Goal: Information Seeking & Learning: Learn about a topic

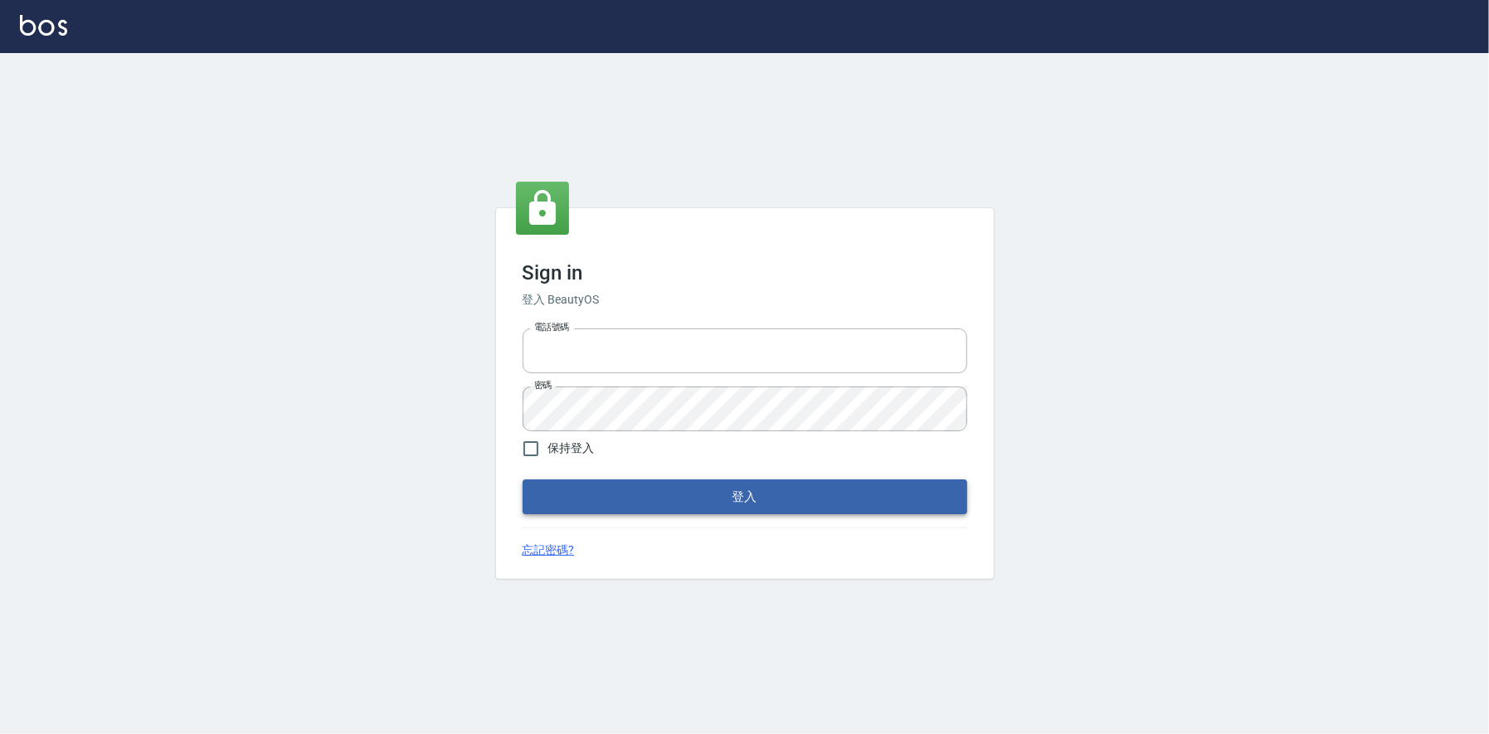
type input "0225223393815"
drag, startPoint x: 714, startPoint y: 494, endPoint x: 728, endPoint y: 500, distance: 14.5
click at [716, 494] on button "登入" at bounding box center [745, 497] width 445 height 35
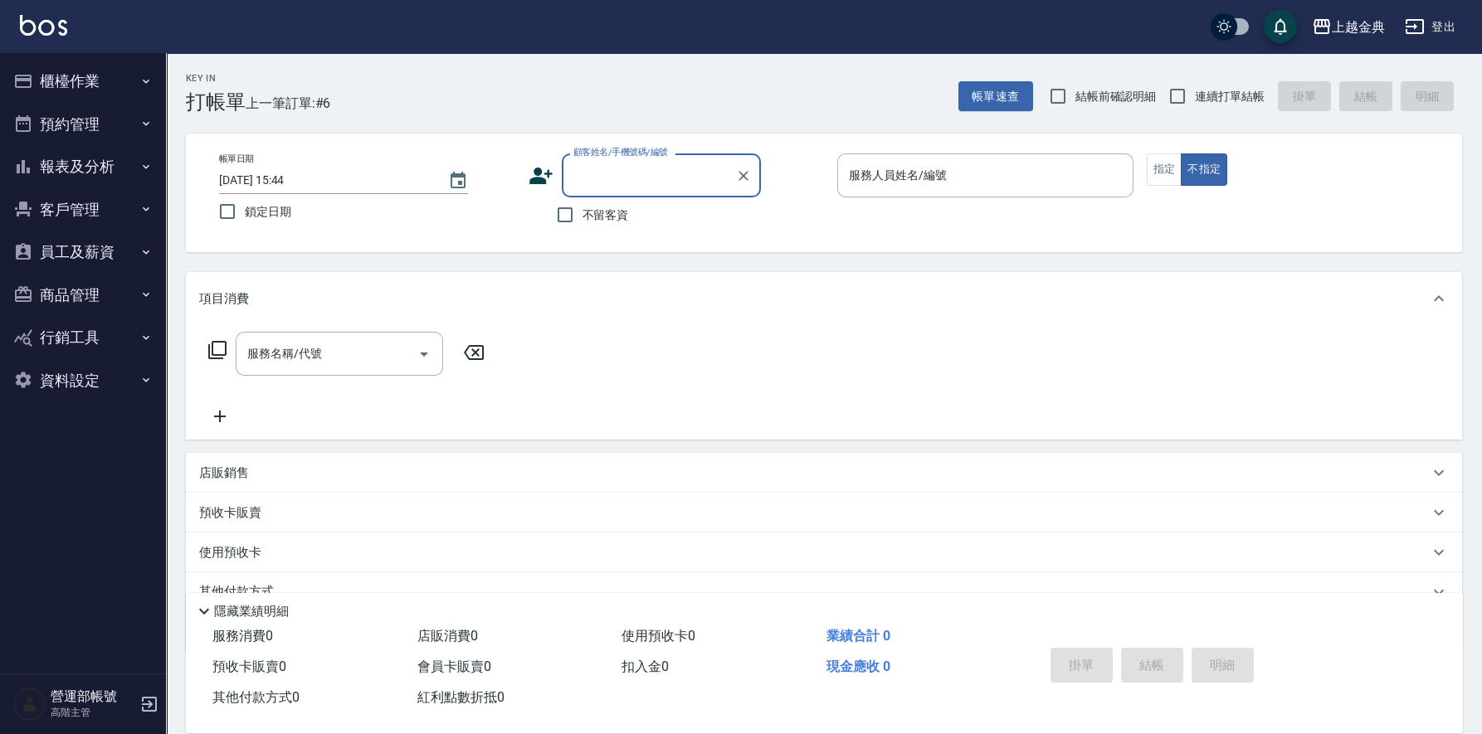
scroll to position [75, 0]
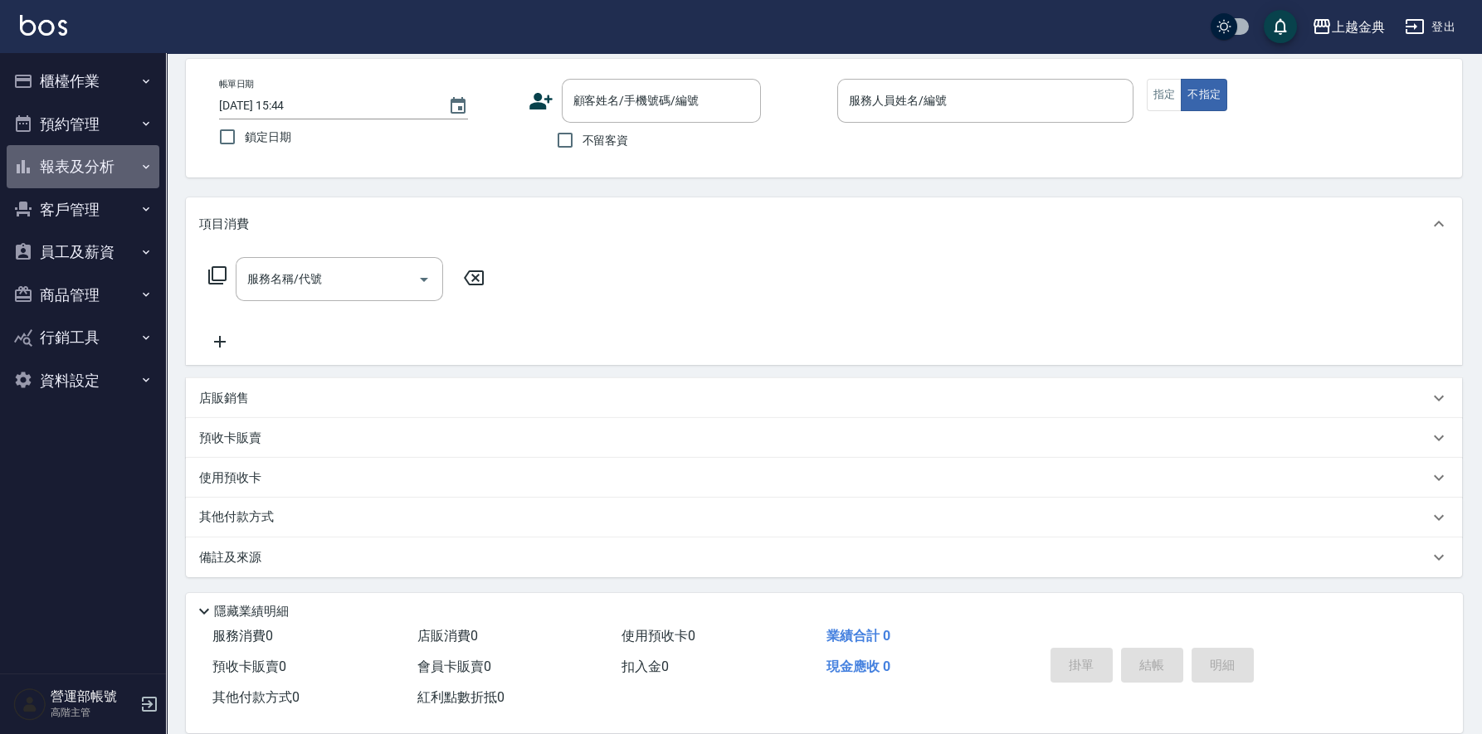
click at [71, 161] on button "報表及分析" at bounding box center [83, 166] width 153 height 43
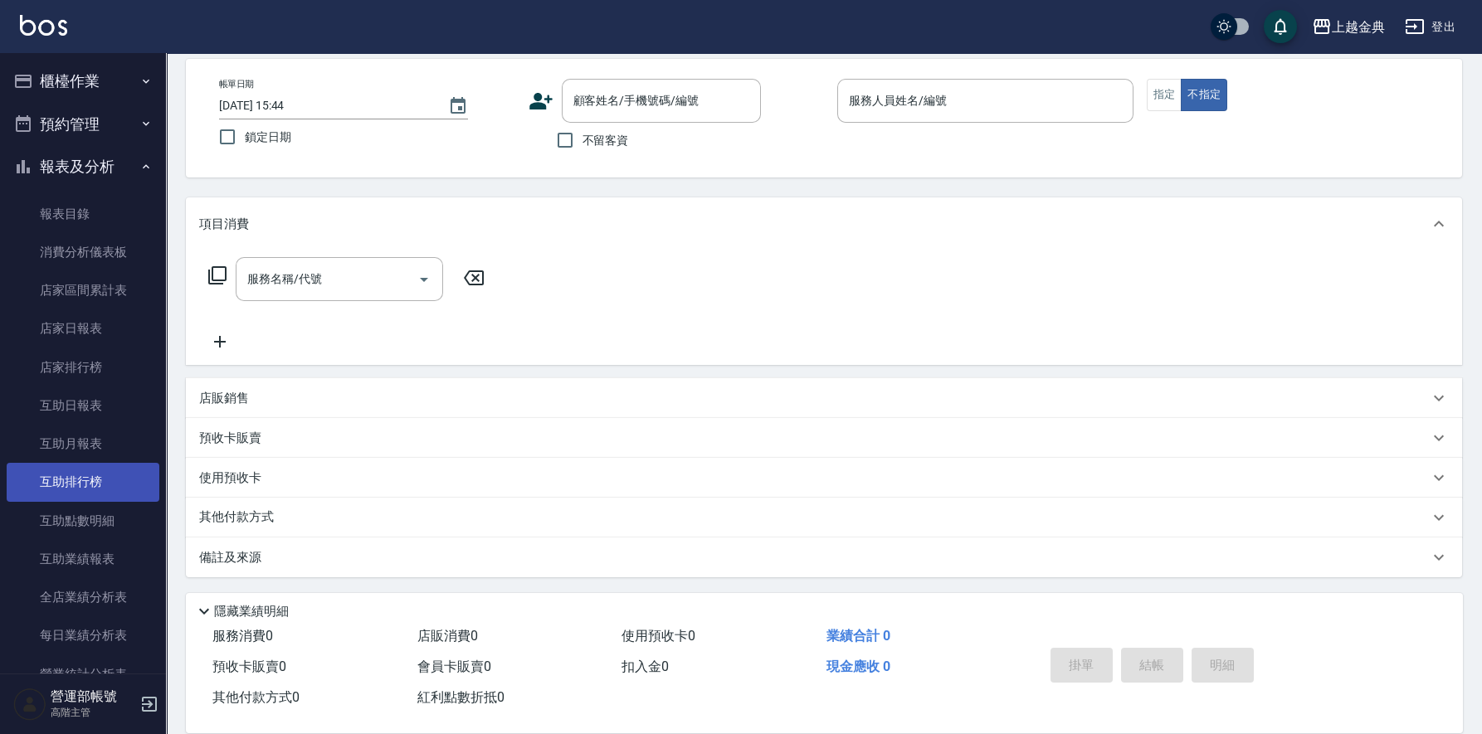
scroll to position [331, 0]
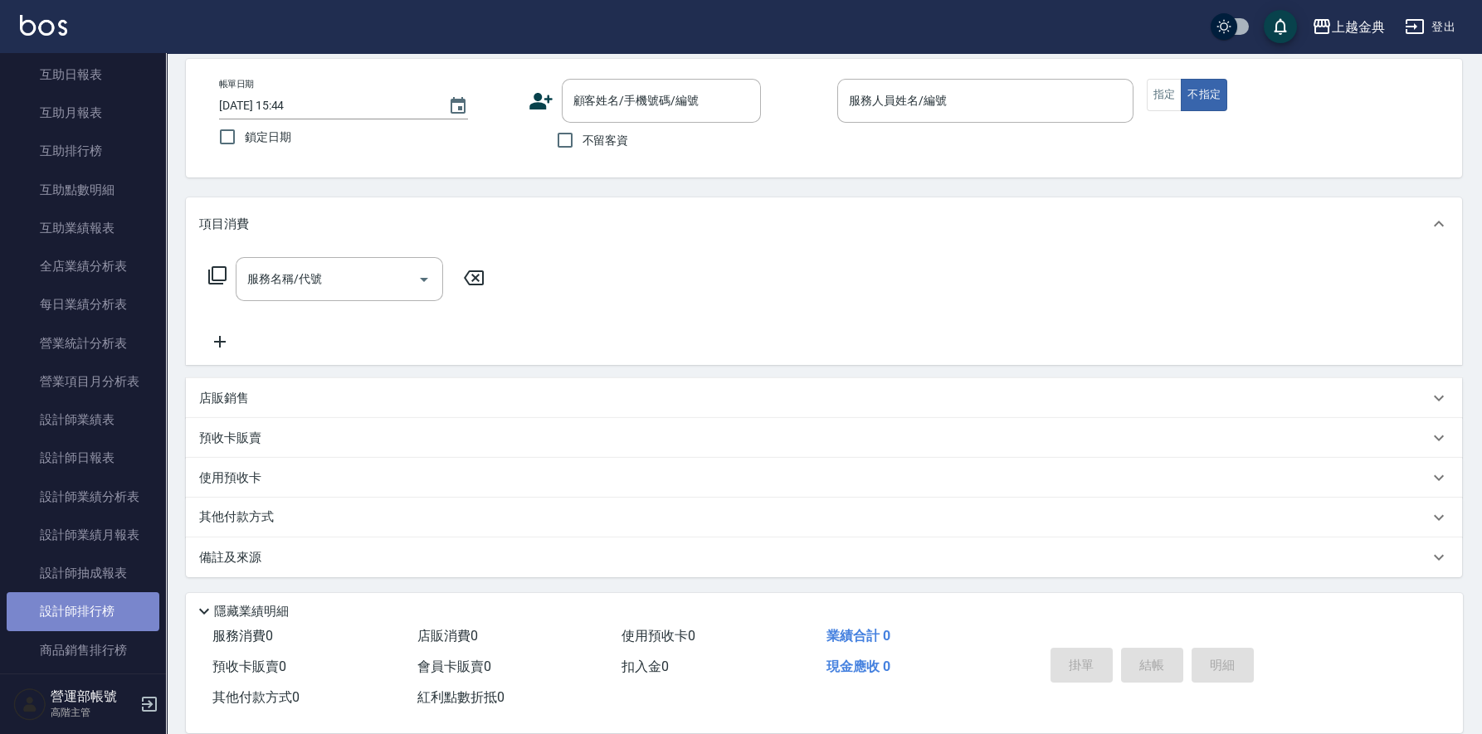
click at [82, 603] on link "設計師排行榜" at bounding box center [83, 611] width 153 height 38
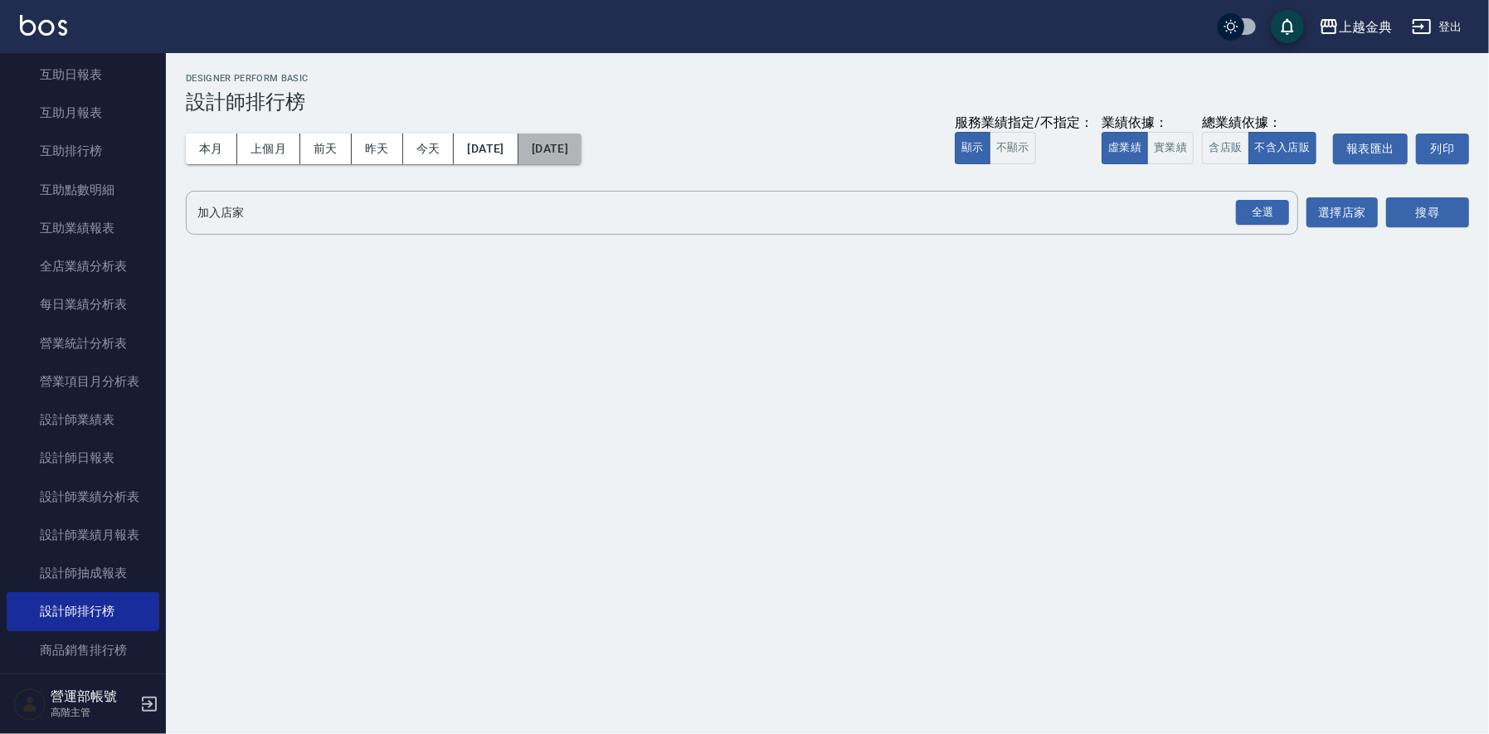
click at [582, 146] on button "[DATE]" at bounding box center [550, 149] width 63 height 31
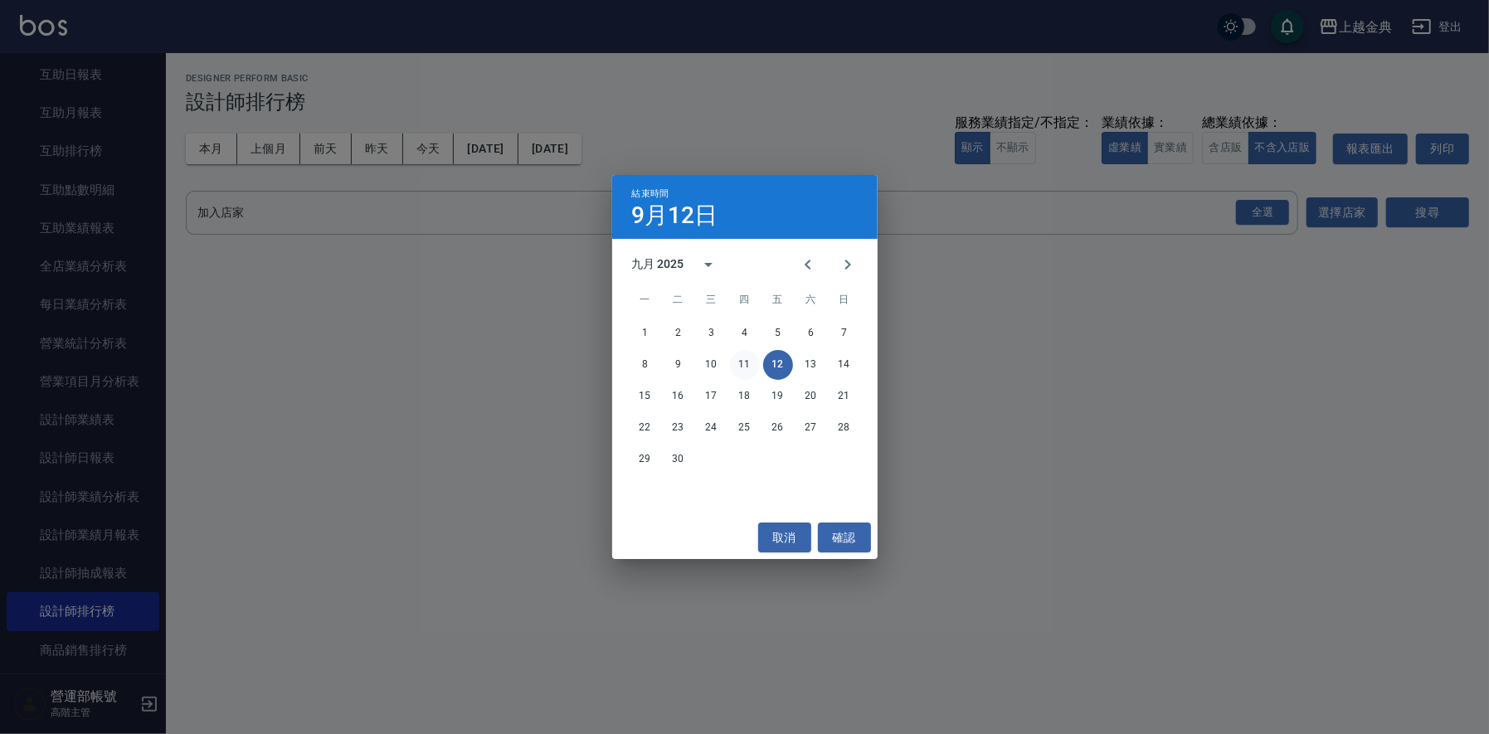
click at [743, 366] on button "11" at bounding box center [745, 365] width 30 height 30
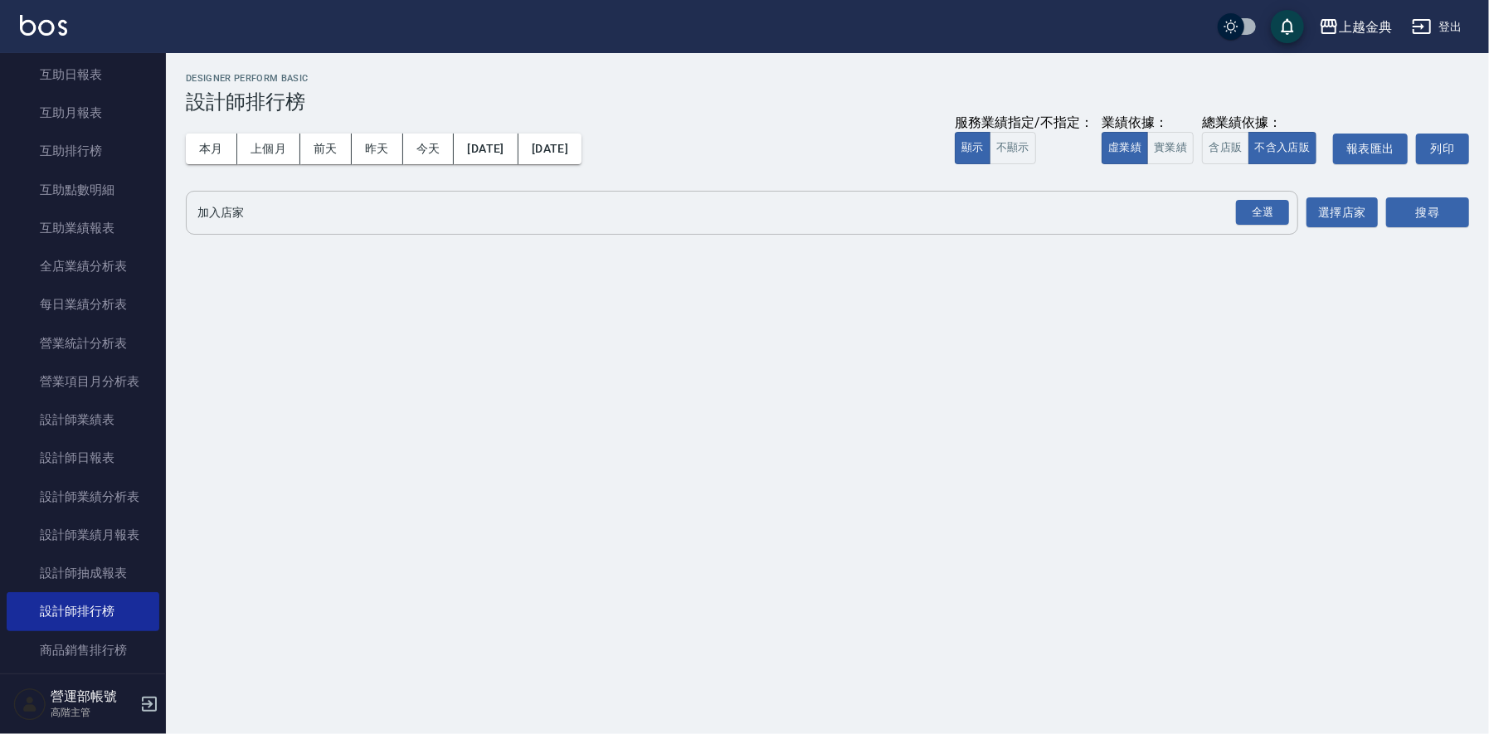
click at [275, 215] on input "加入店家" at bounding box center [729, 212] width 1073 height 29
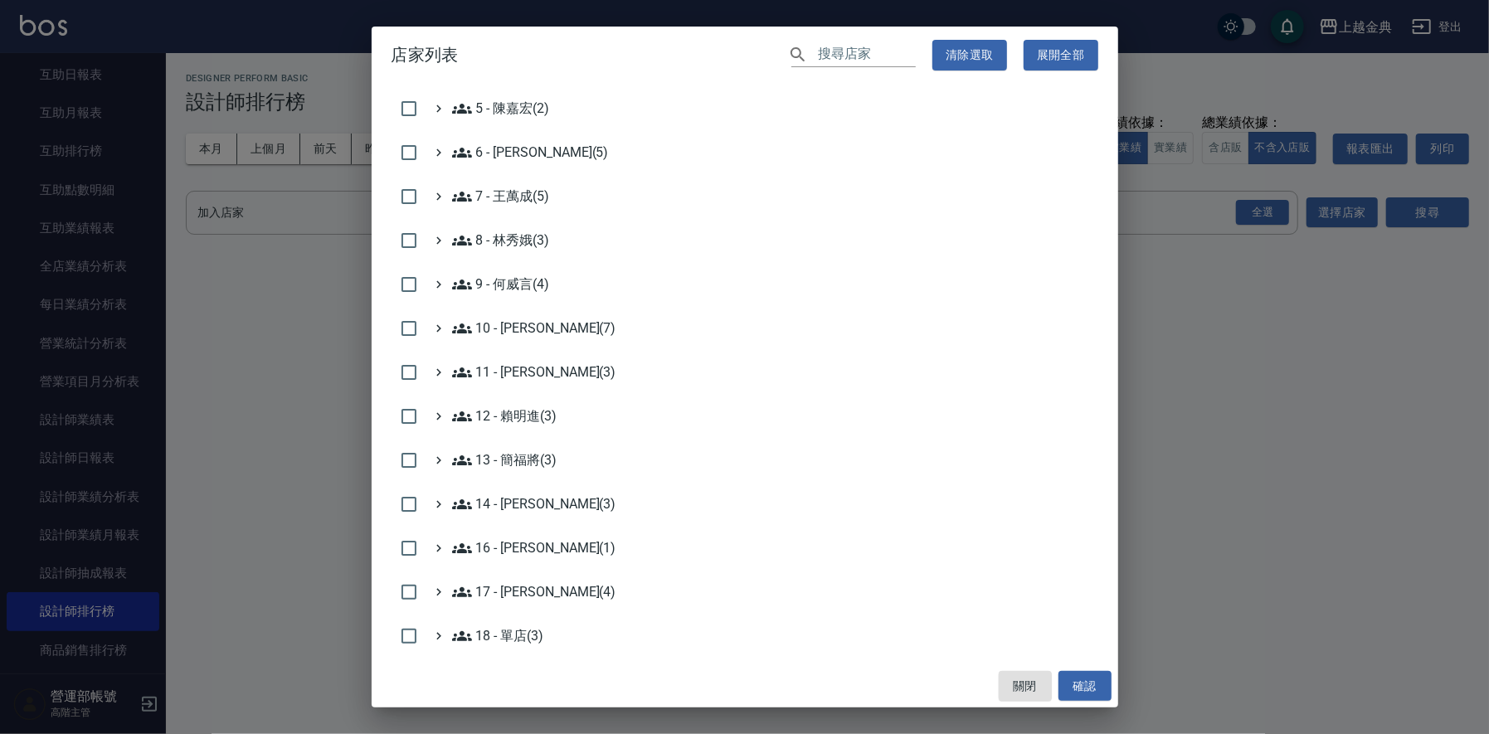
scroll to position [474, 0]
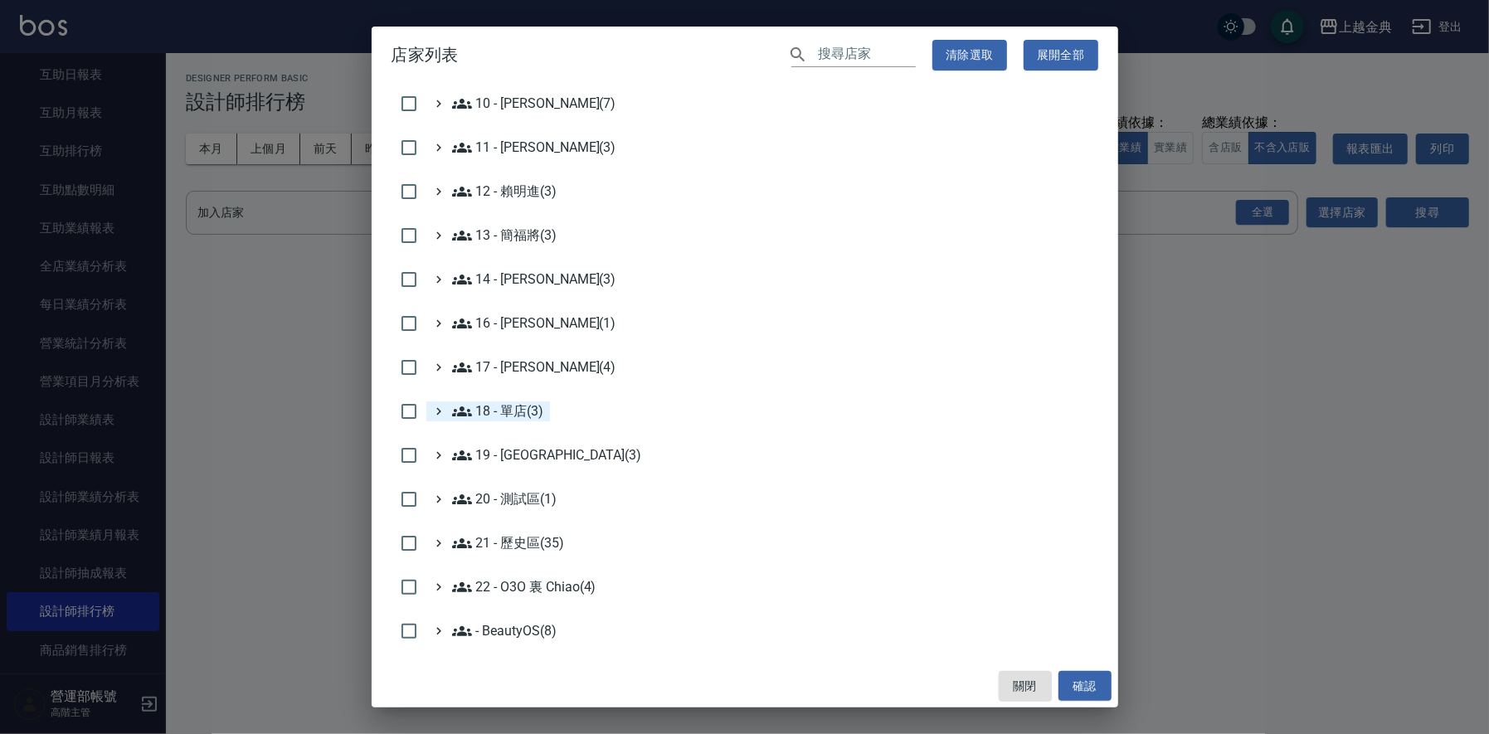
click at [517, 409] on 單店\(3\) "18 - 單店(3)" at bounding box center [498, 412] width 92 height 20
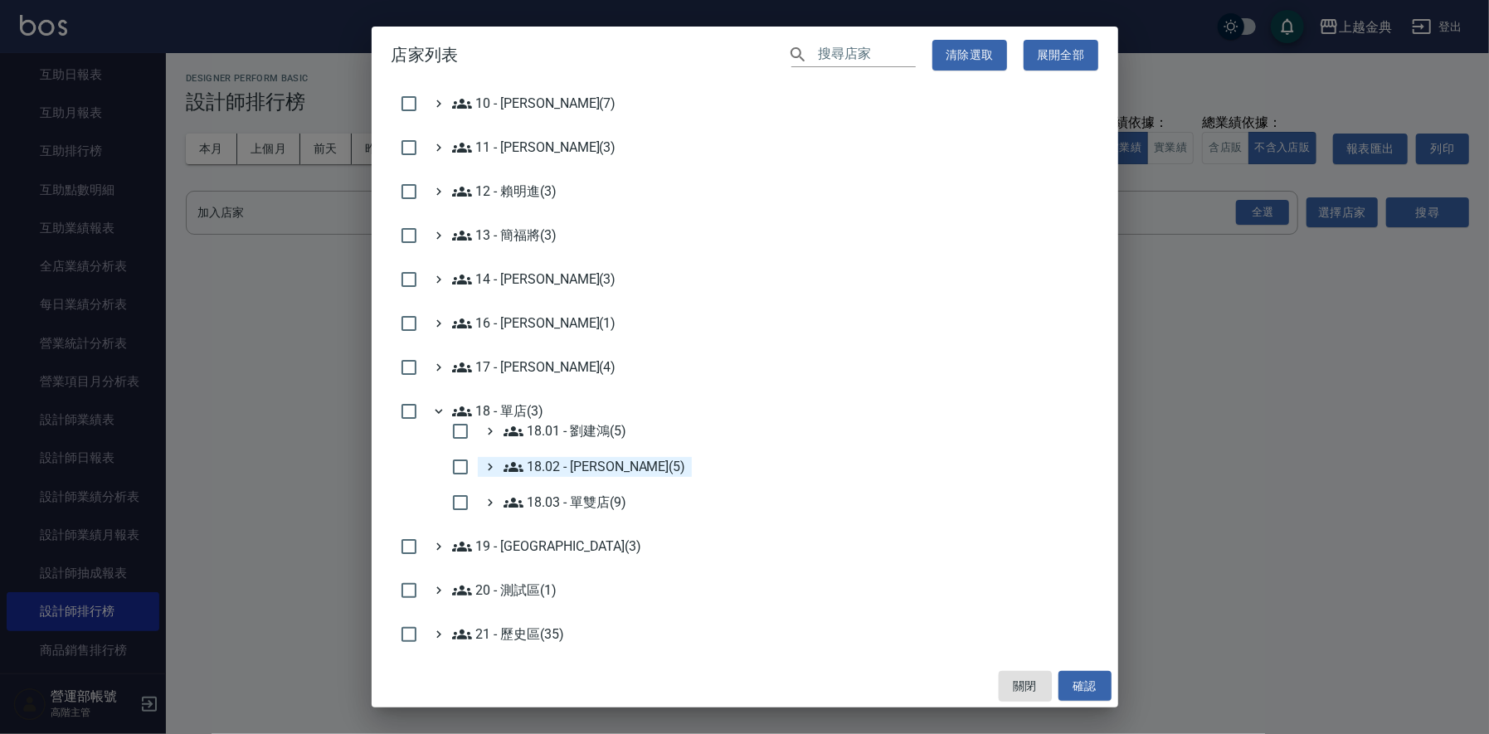
click at [607, 464] on 楊秉樺\(5\) "18.02 - 楊秉樺(5)" at bounding box center [595, 467] width 183 height 20
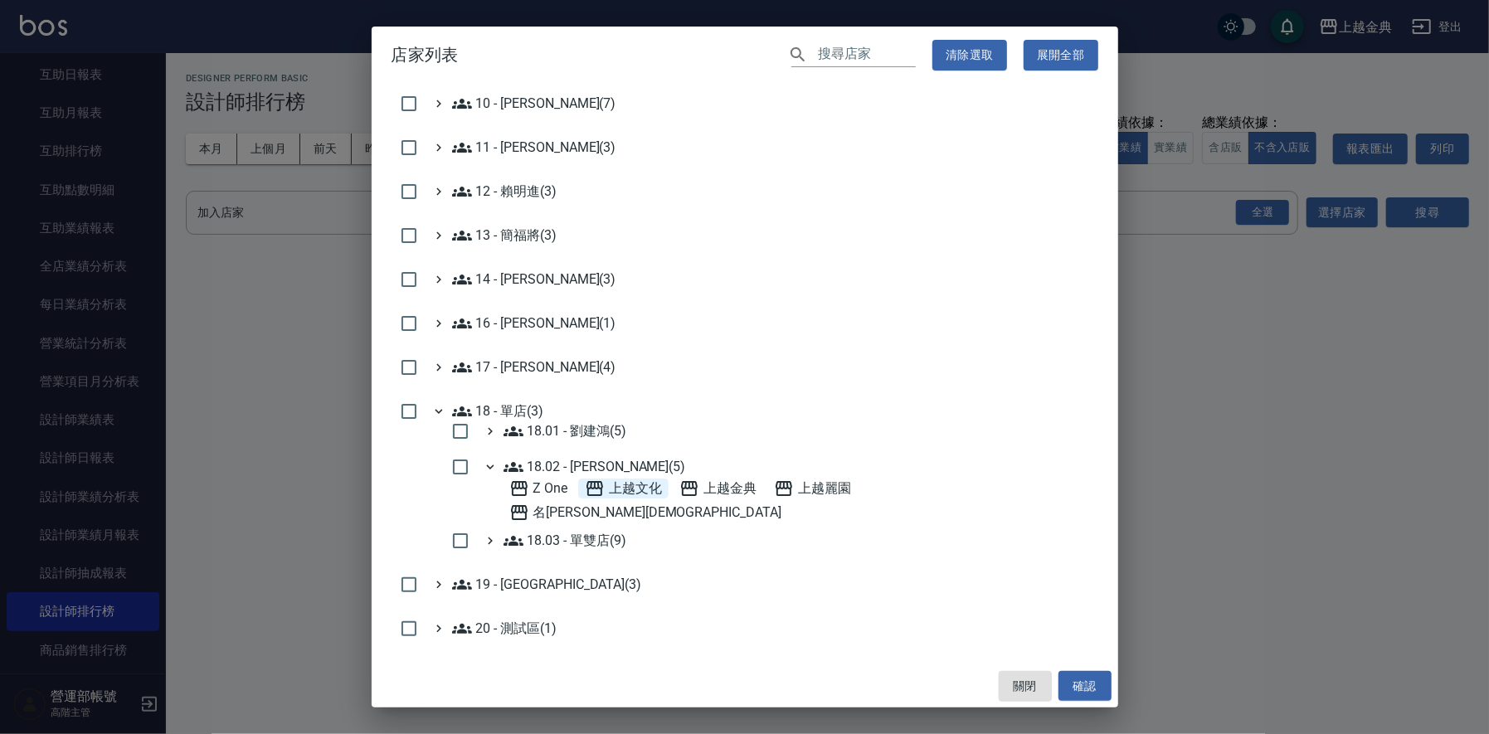
click at [644, 487] on span "上越文化" at bounding box center [623, 489] width 77 height 20
click at [1089, 686] on button "確認" at bounding box center [1085, 686] width 53 height 31
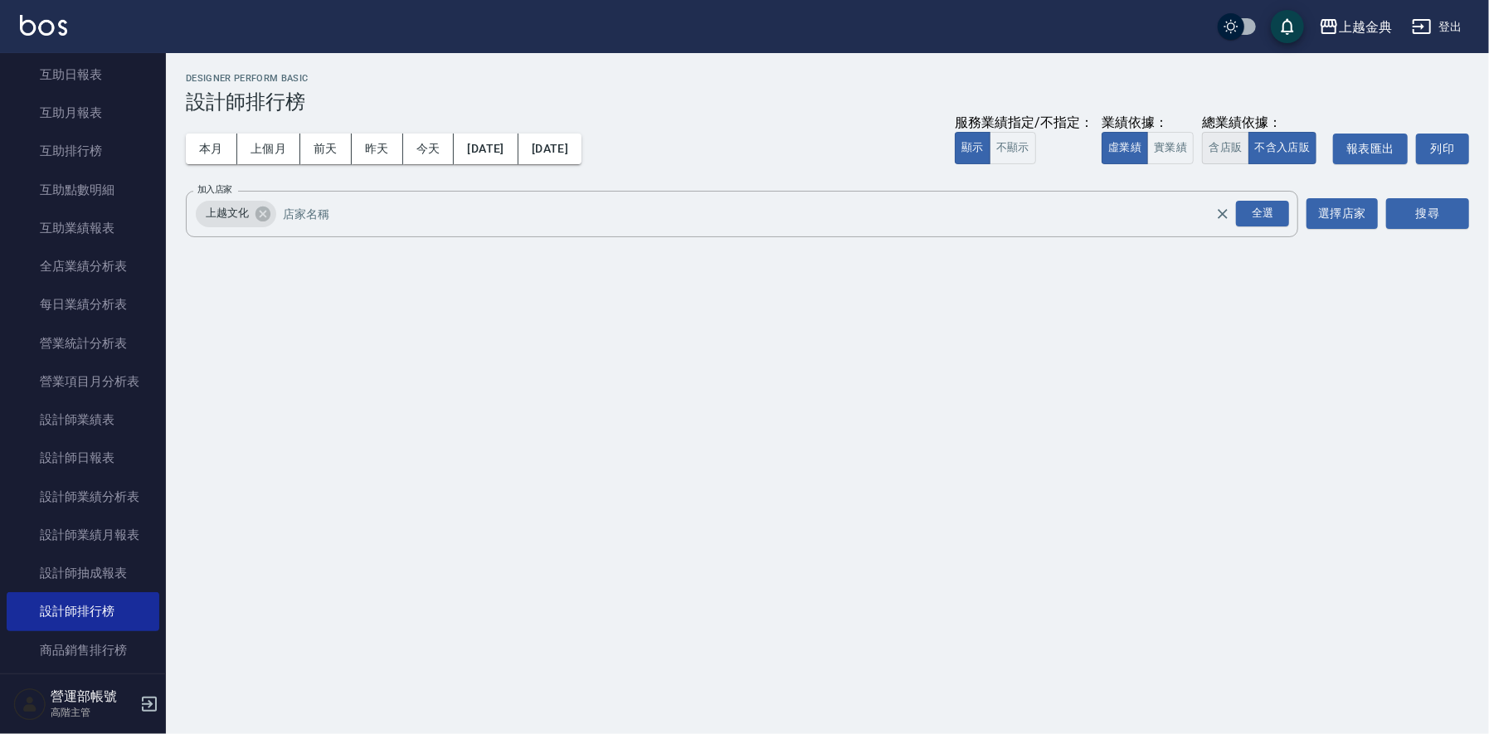
click at [1223, 147] on button "含店販" at bounding box center [1225, 148] width 46 height 32
drag, startPoint x: 1411, startPoint y: 211, endPoint x: 1401, endPoint y: 222, distance: 14.1
click at [1412, 209] on button "搜尋" at bounding box center [1428, 213] width 83 height 31
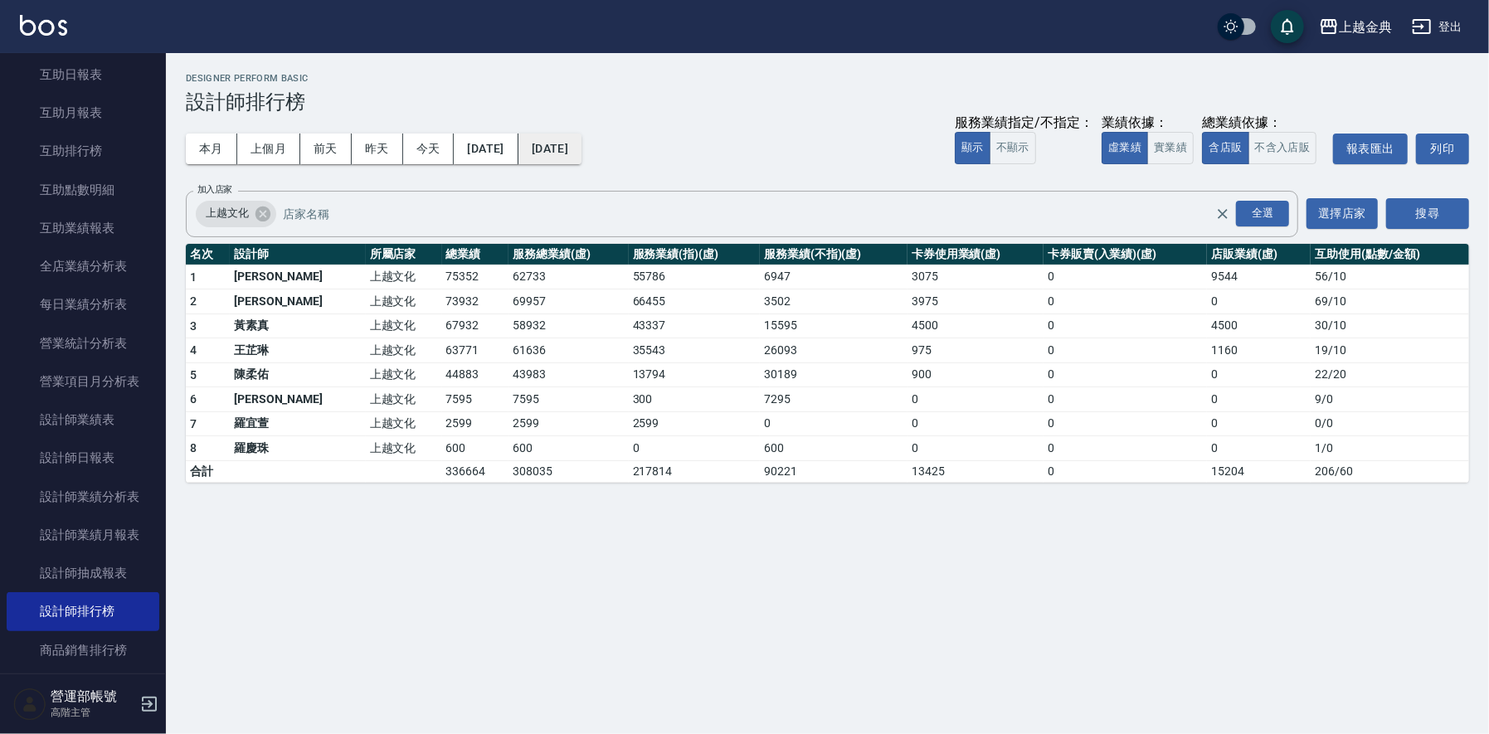
click at [582, 153] on button "[DATE]" at bounding box center [550, 149] width 63 height 31
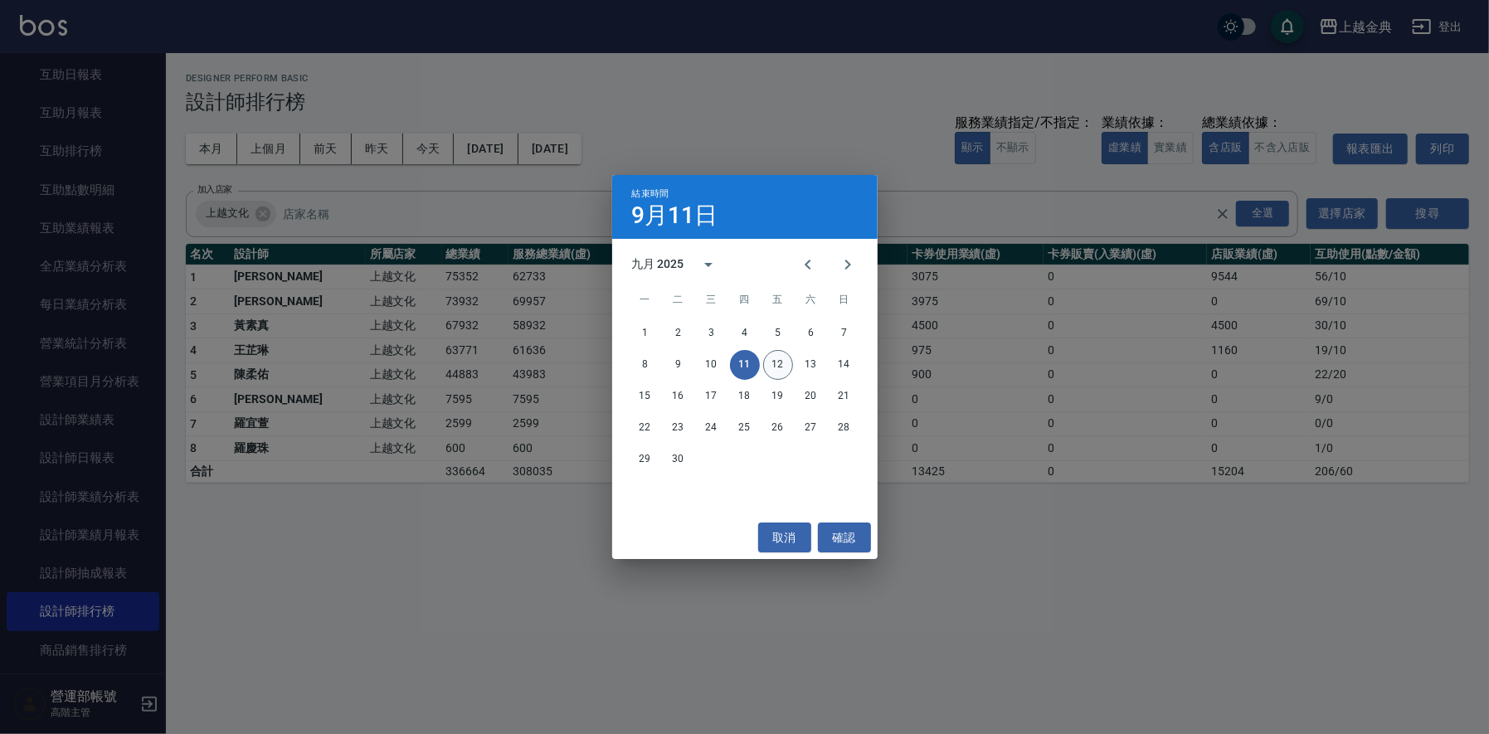
drag, startPoint x: 770, startPoint y: 362, endPoint x: 812, endPoint y: 412, distance: 66.0
click at [770, 363] on button "12" at bounding box center [778, 365] width 30 height 30
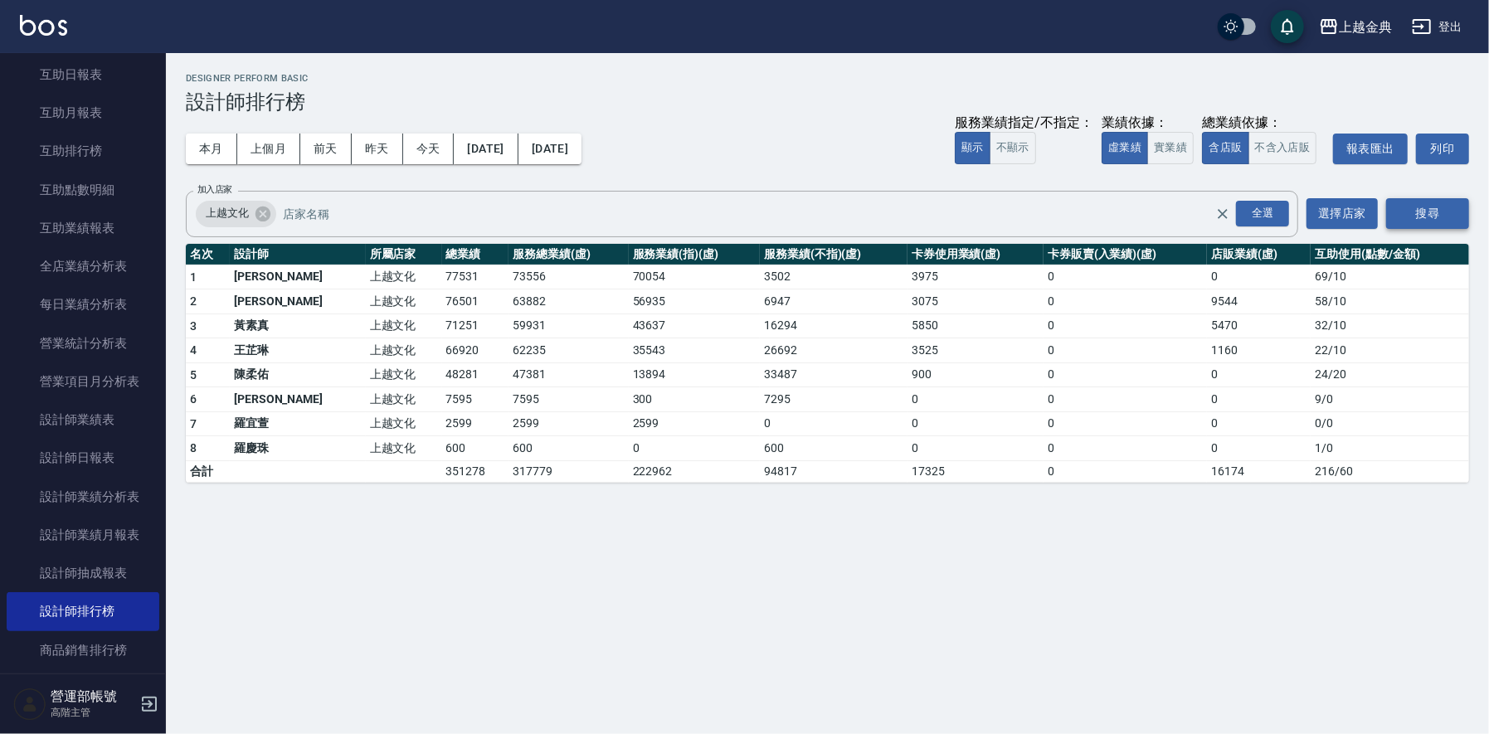
click at [1436, 209] on button "搜尋" at bounding box center [1428, 213] width 83 height 31
click at [582, 144] on button "[DATE]" at bounding box center [550, 149] width 63 height 31
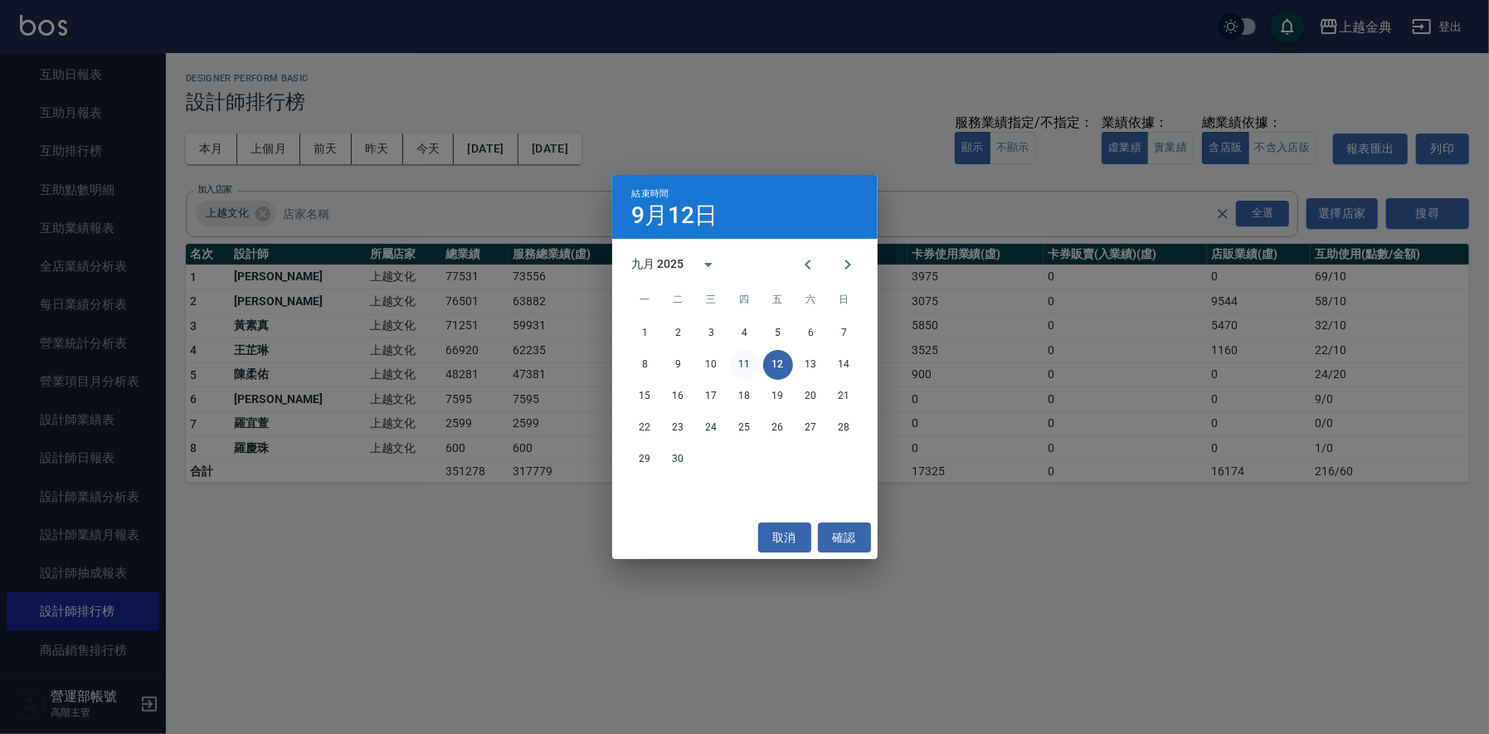
click at [748, 366] on button "11" at bounding box center [745, 365] width 30 height 30
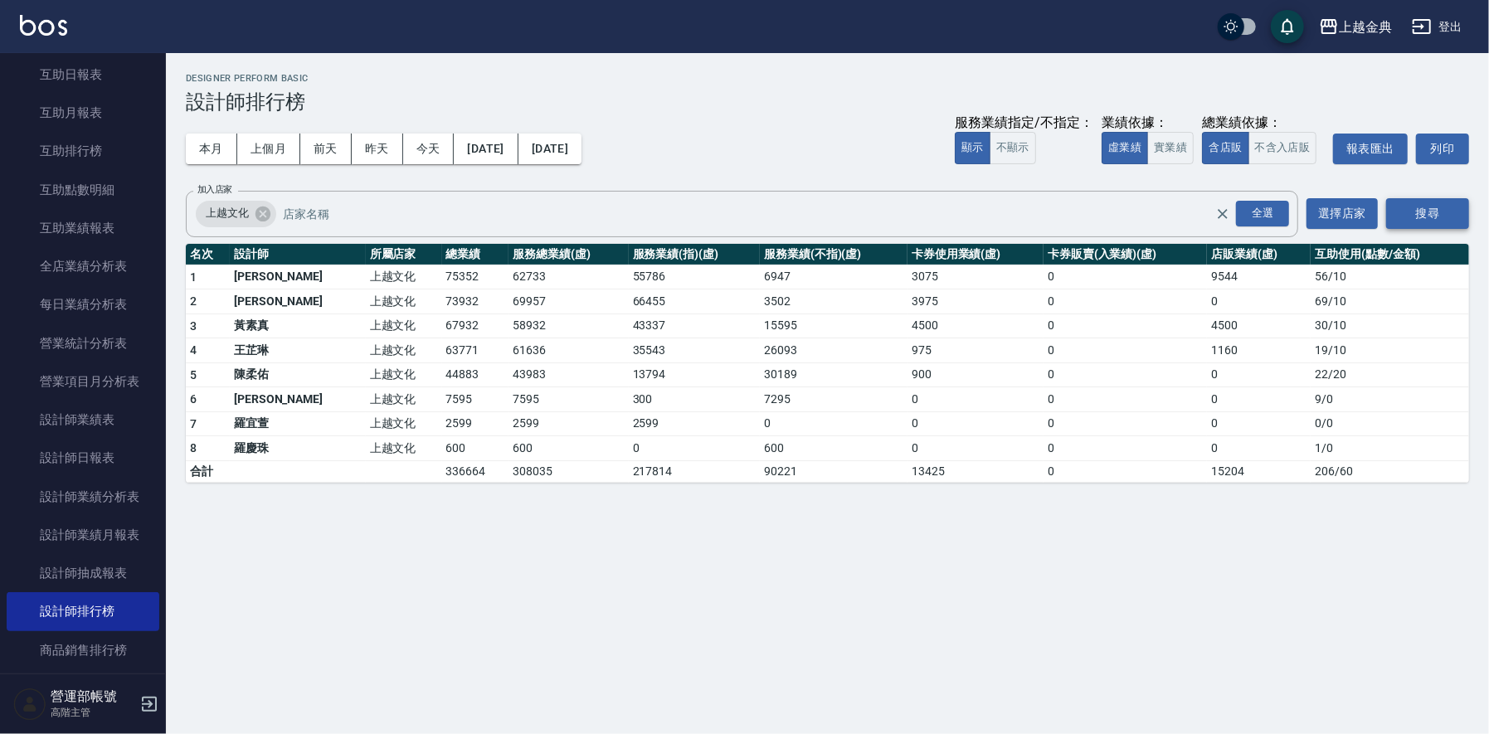
click at [1440, 211] on button "搜尋" at bounding box center [1428, 213] width 83 height 31
click at [442, 273] on td "75352" at bounding box center [475, 277] width 67 height 25
copy td "75352"
click at [442, 299] on td "73932" at bounding box center [475, 302] width 67 height 25
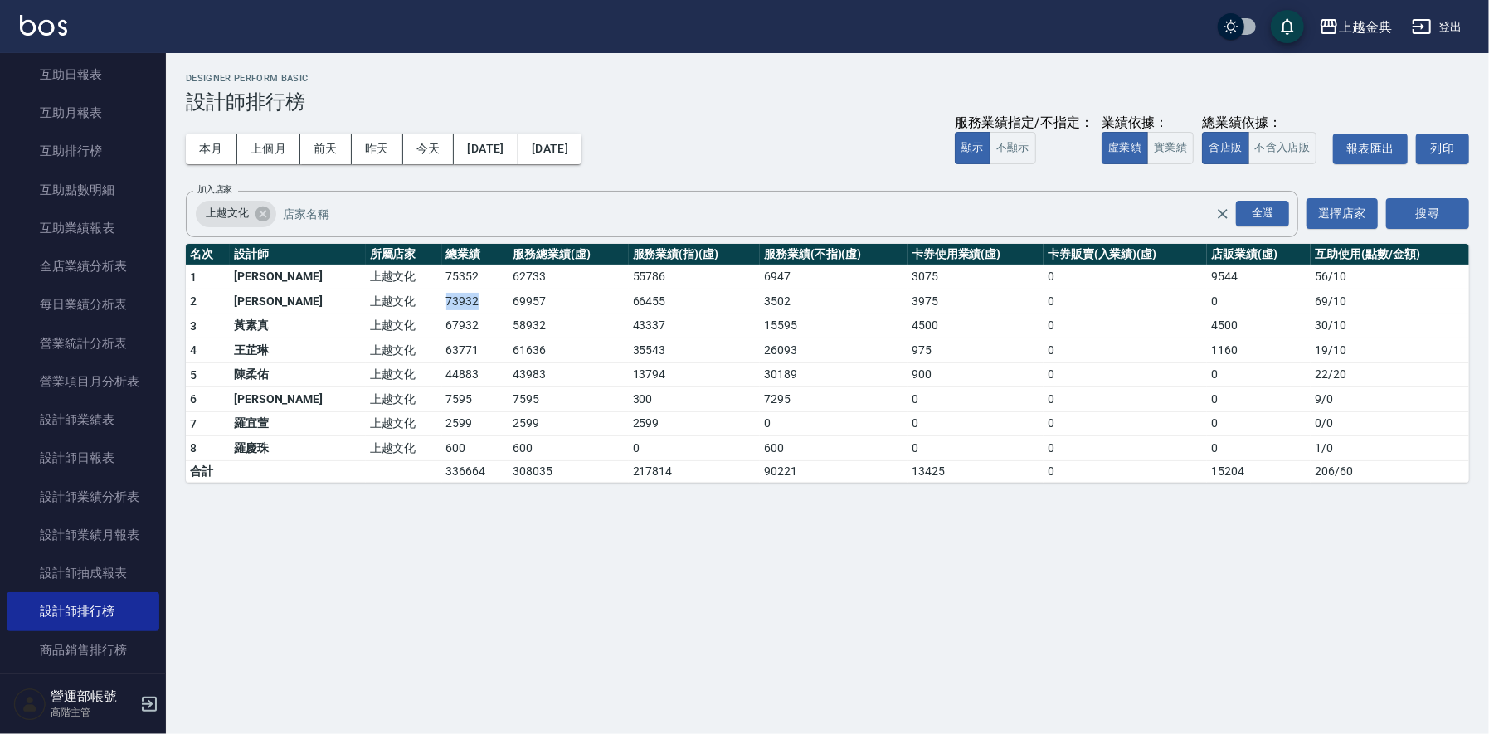
click at [442, 299] on td "73932" at bounding box center [475, 302] width 67 height 25
copy td "73932"
click at [442, 324] on td "67932" at bounding box center [475, 326] width 67 height 25
copy td "67932"
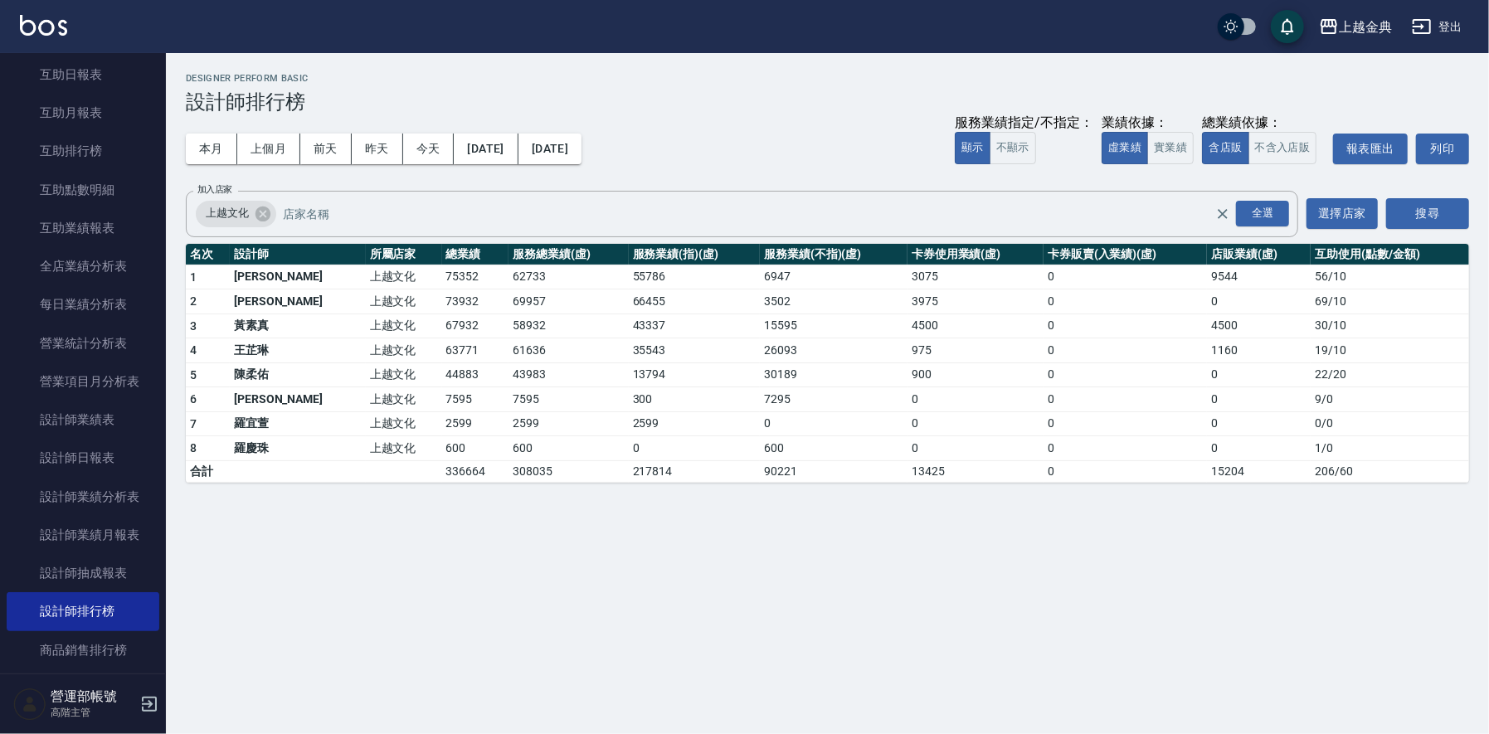
click at [442, 348] on td "63771" at bounding box center [475, 351] width 67 height 25
copy td "63771"
click at [442, 372] on td "44883" at bounding box center [475, 375] width 67 height 25
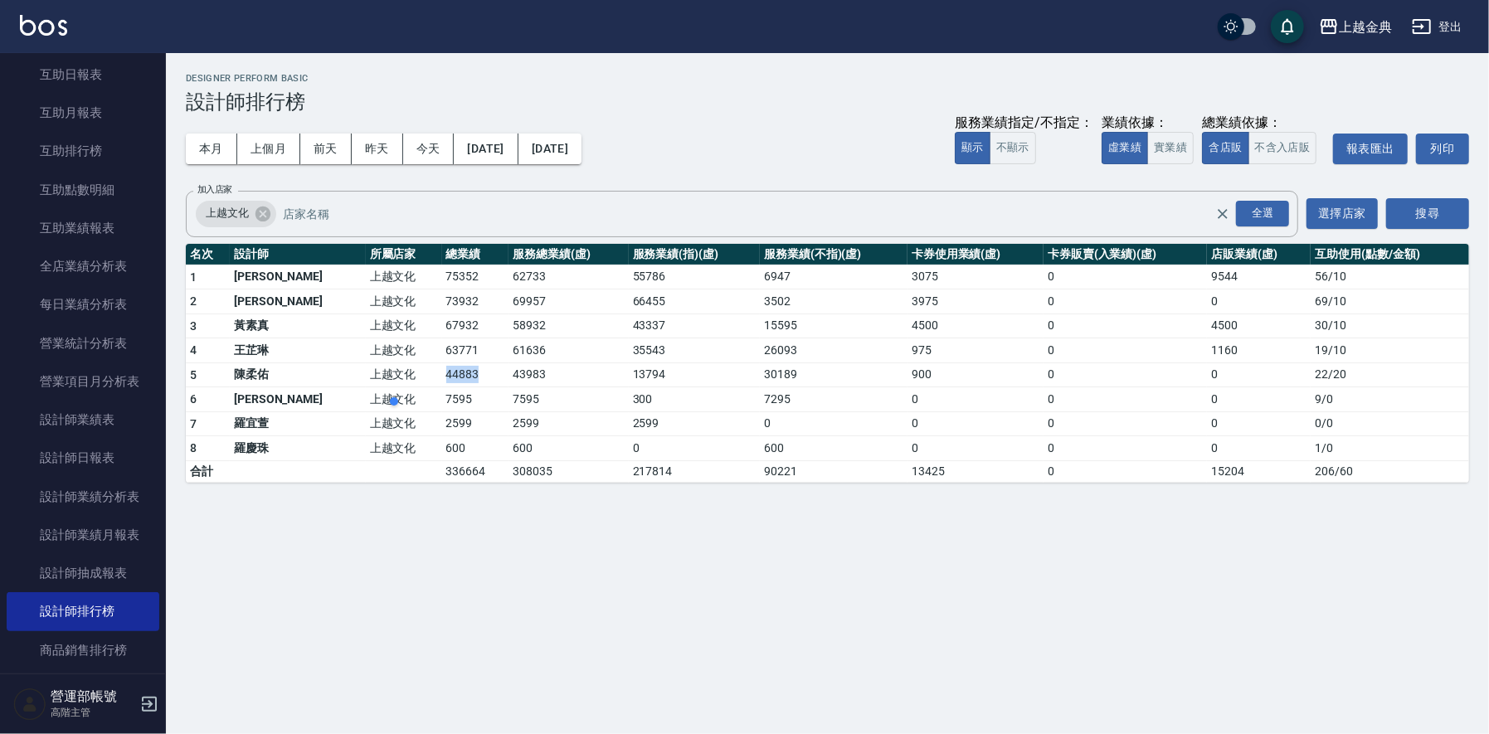
copy td "44883"
click at [1161, 351] on td "0" at bounding box center [1125, 351] width 163 height 25
click at [744, 580] on div "上越金典 2025-09-01 - 2025-09-11 設計師排行榜 列印時間： 2025-09-12-15:47 Designer Perform Bas…" at bounding box center [744, 367] width 1489 height 734
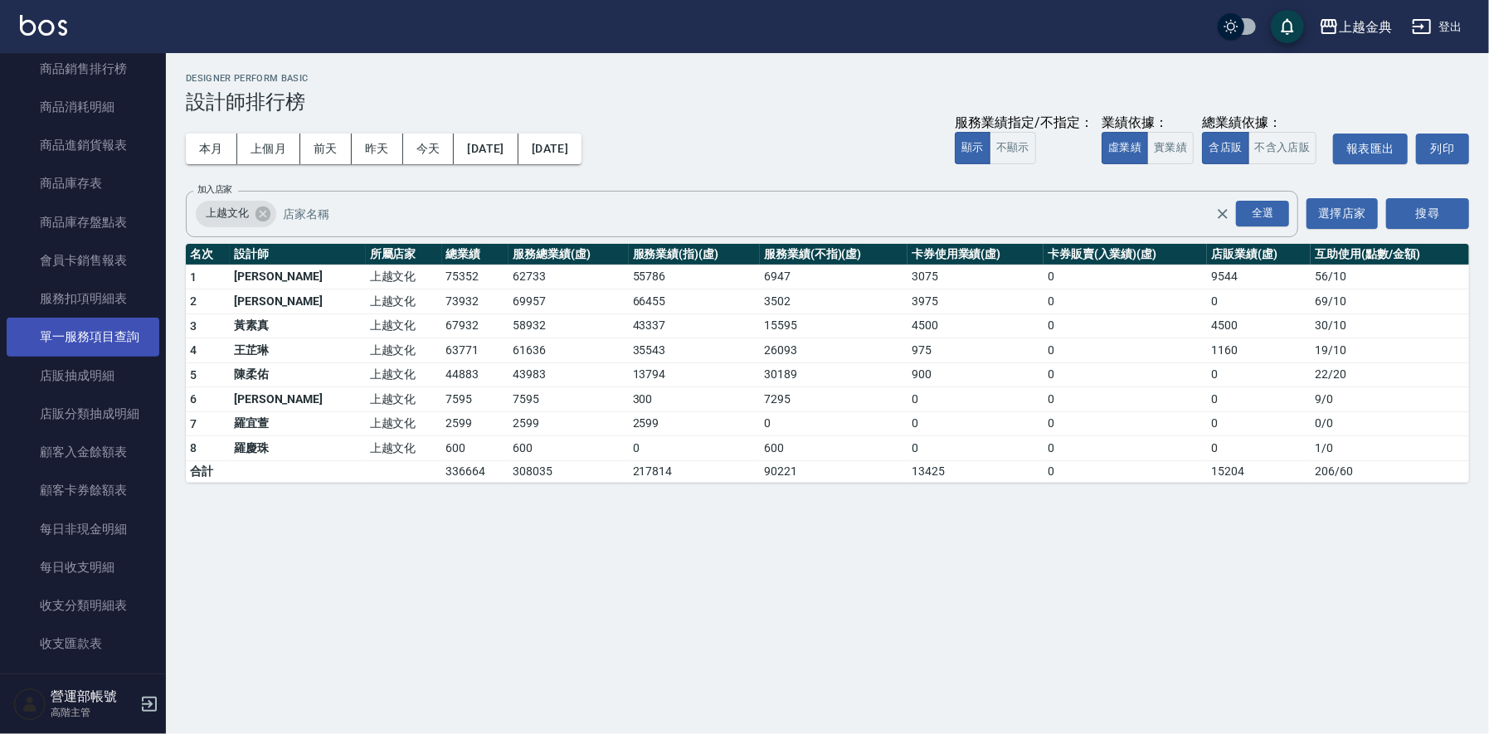
scroll to position [663, 0]
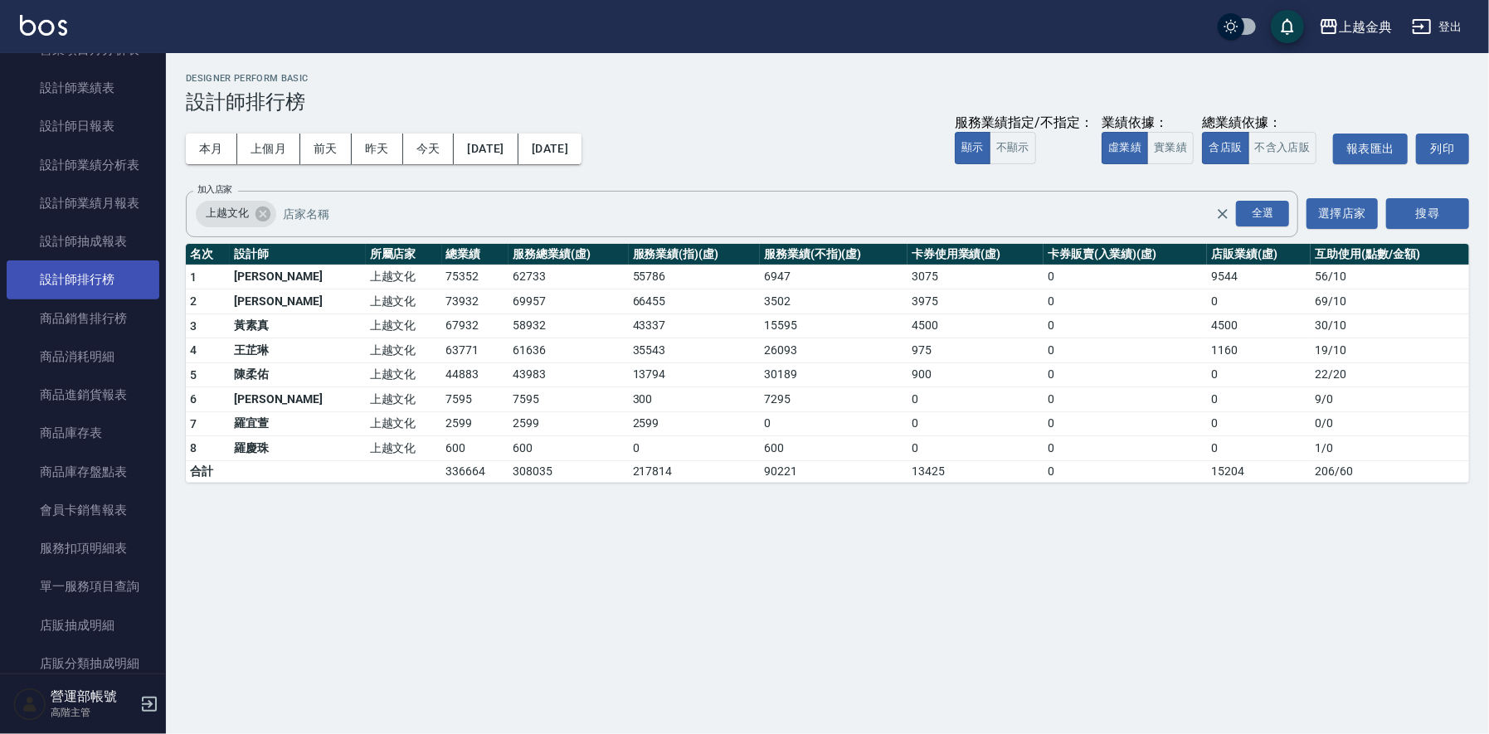
drag, startPoint x: 91, startPoint y: 271, endPoint x: 108, endPoint y: 270, distance: 16.7
click at [92, 270] on link "設計師排行榜" at bounding box center [83, 280] width 153 height 38
click at [264, 212] on icon at bounding box center [263, 214] width 18 height 18
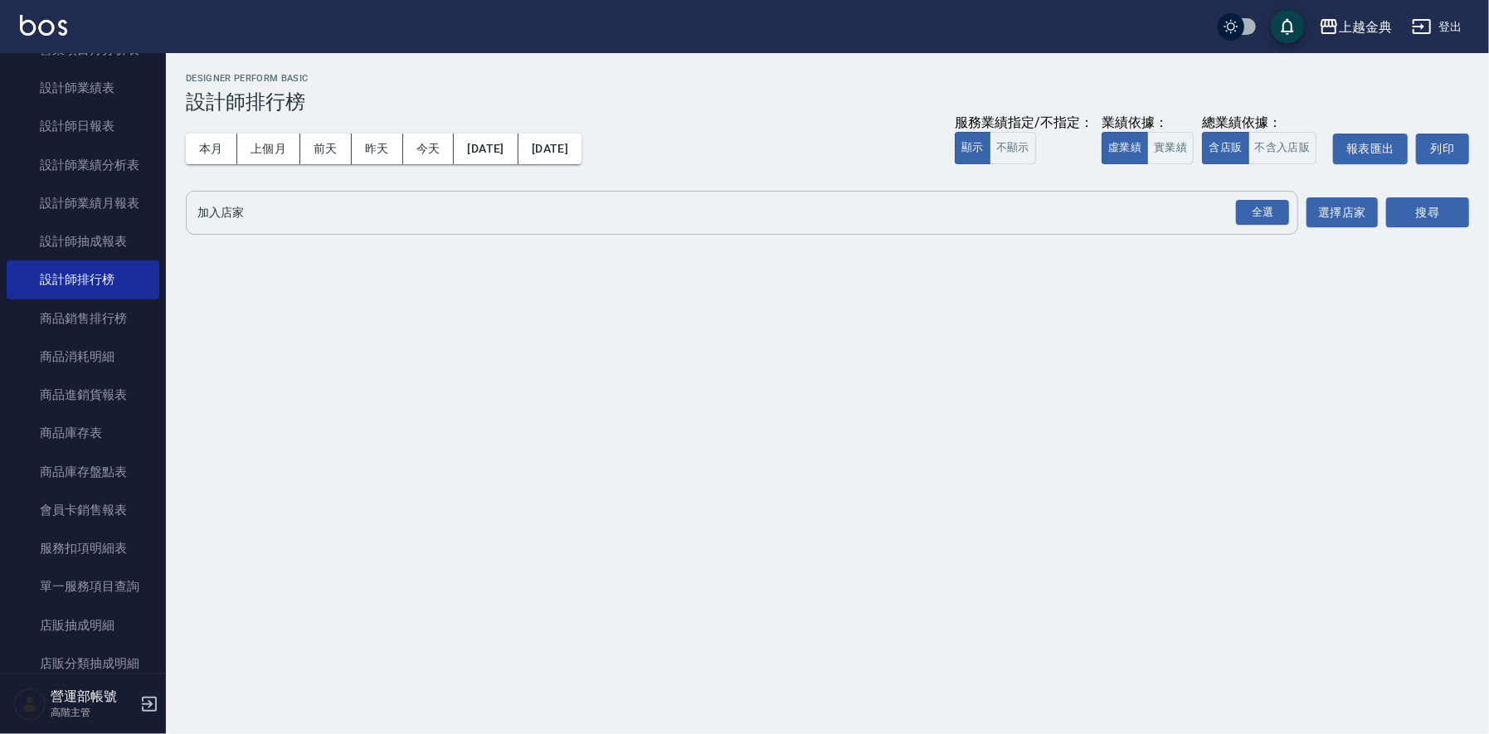
click at [307, 211] on input "加入店家" at bounding box center [729, 212] width 1073 height 29
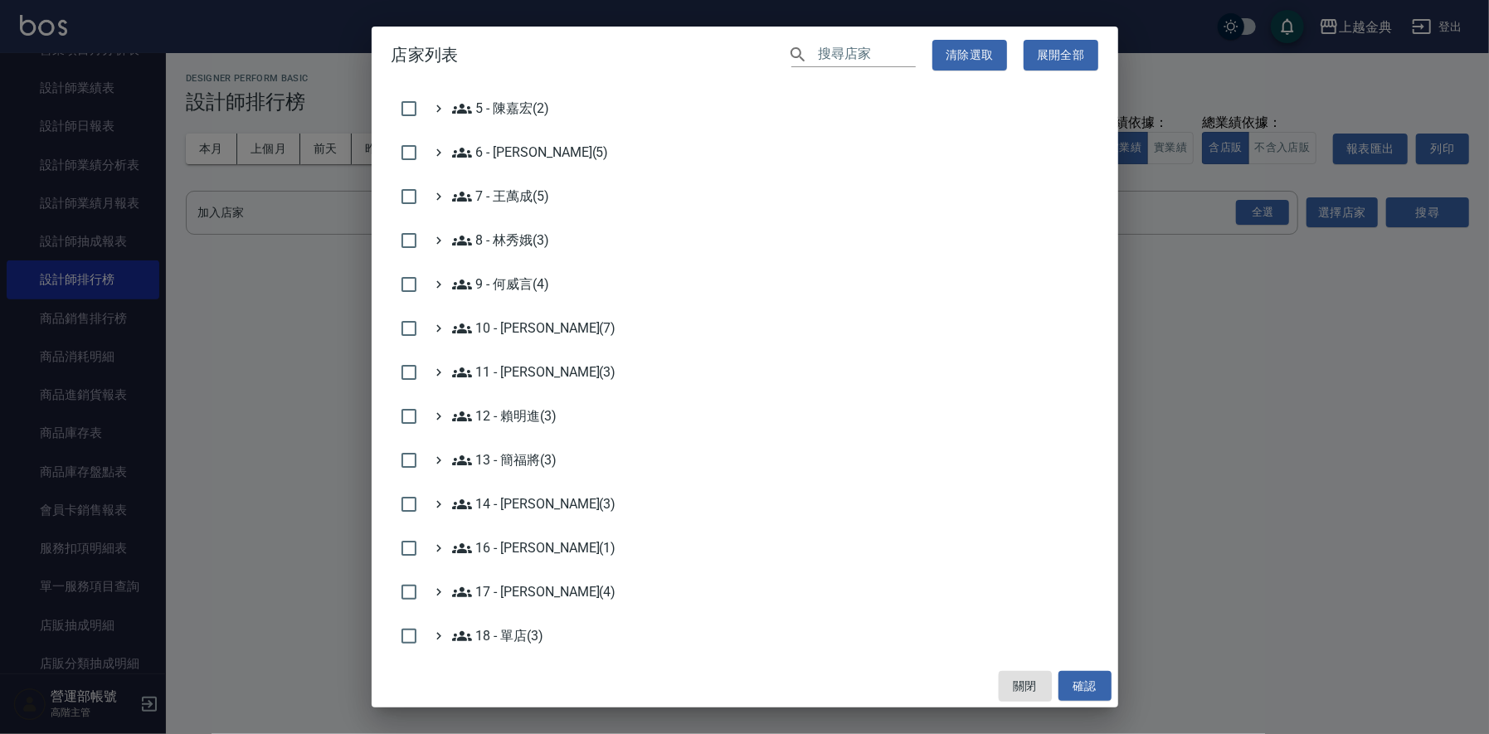
scroll to position [474, 0]
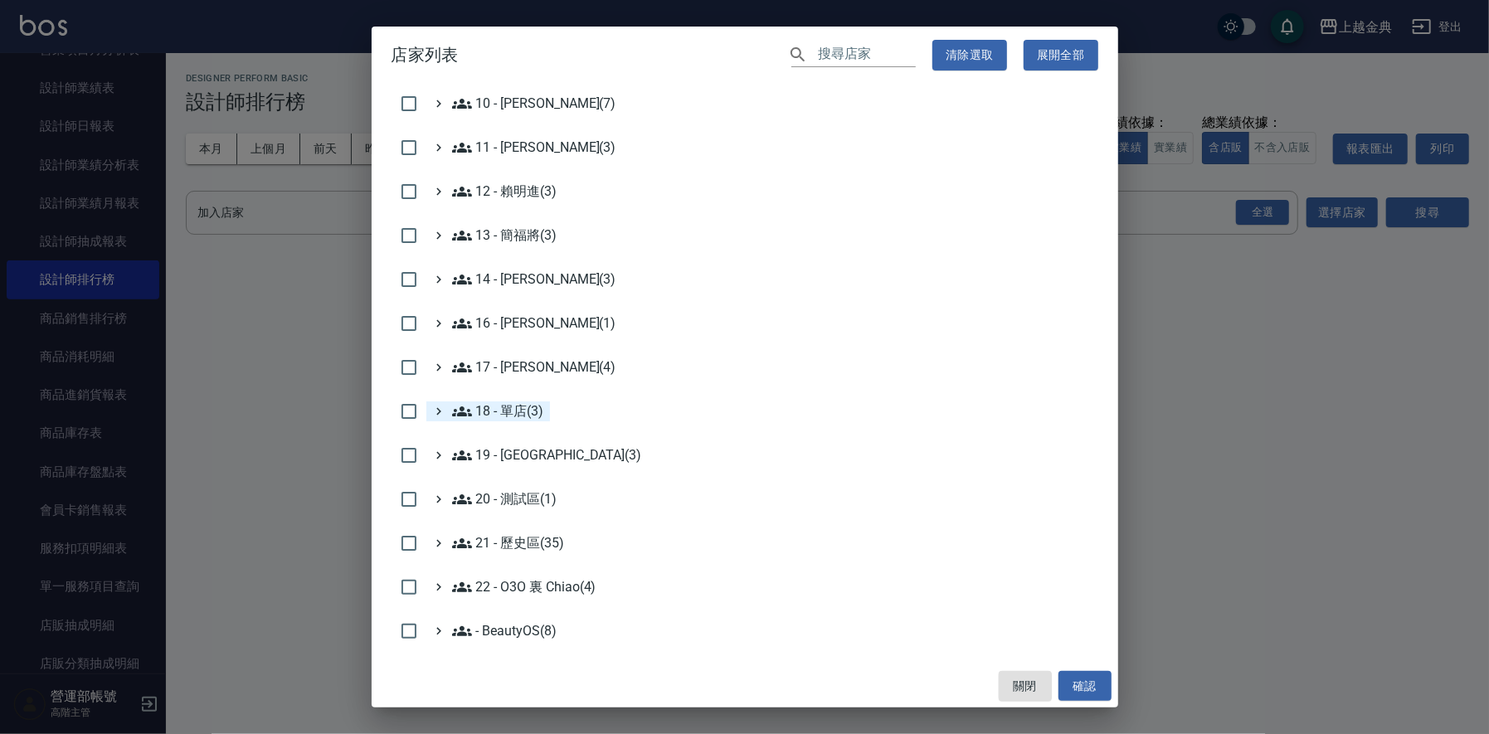
click at [514, 403] on 單店\(3\) "18 - 單店(3)" at bounding box center [498, 412] width 92 height 20
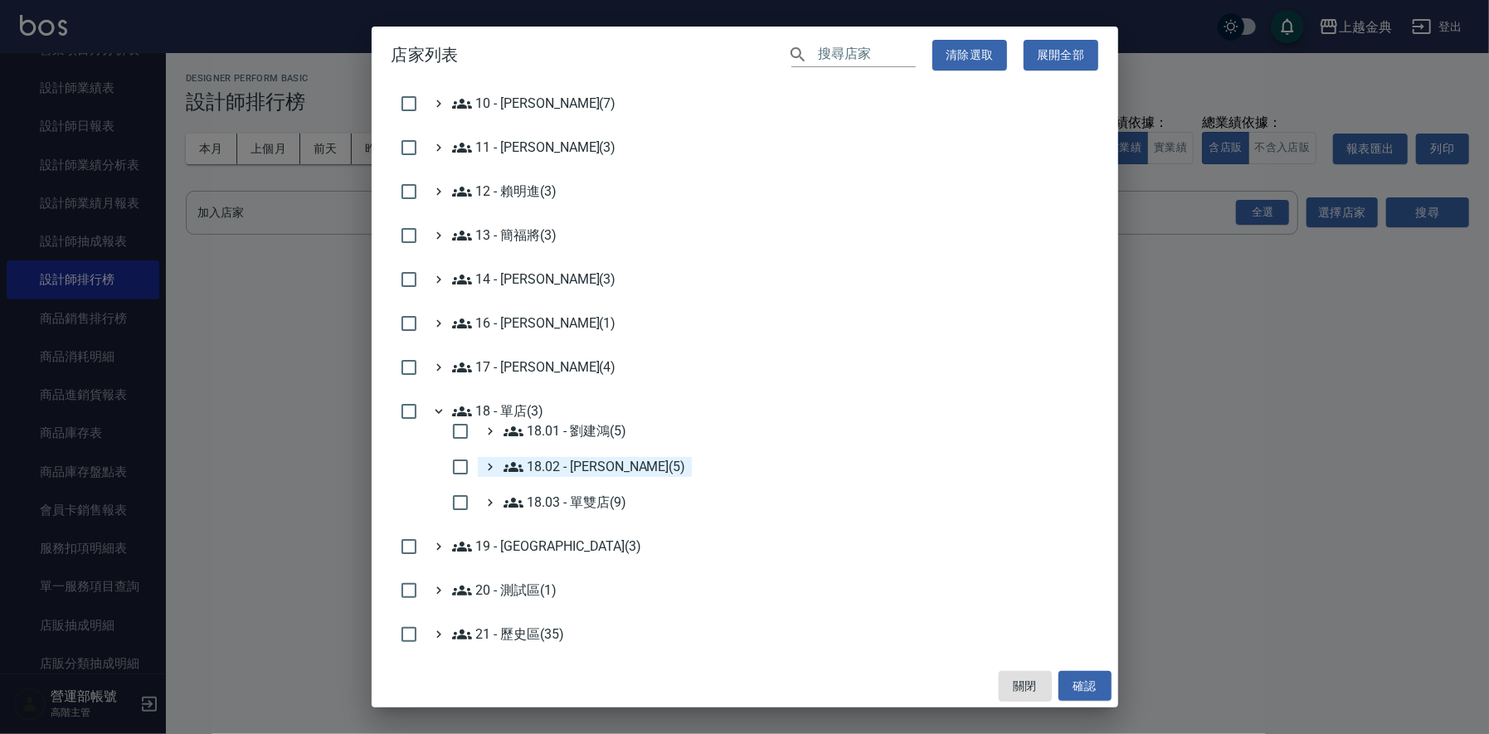
click at [583, 460] on 楊秉樺\(5\) "18.02 - 楊秉樺(5)" at bounding box center [595, 467] width 183 height 20
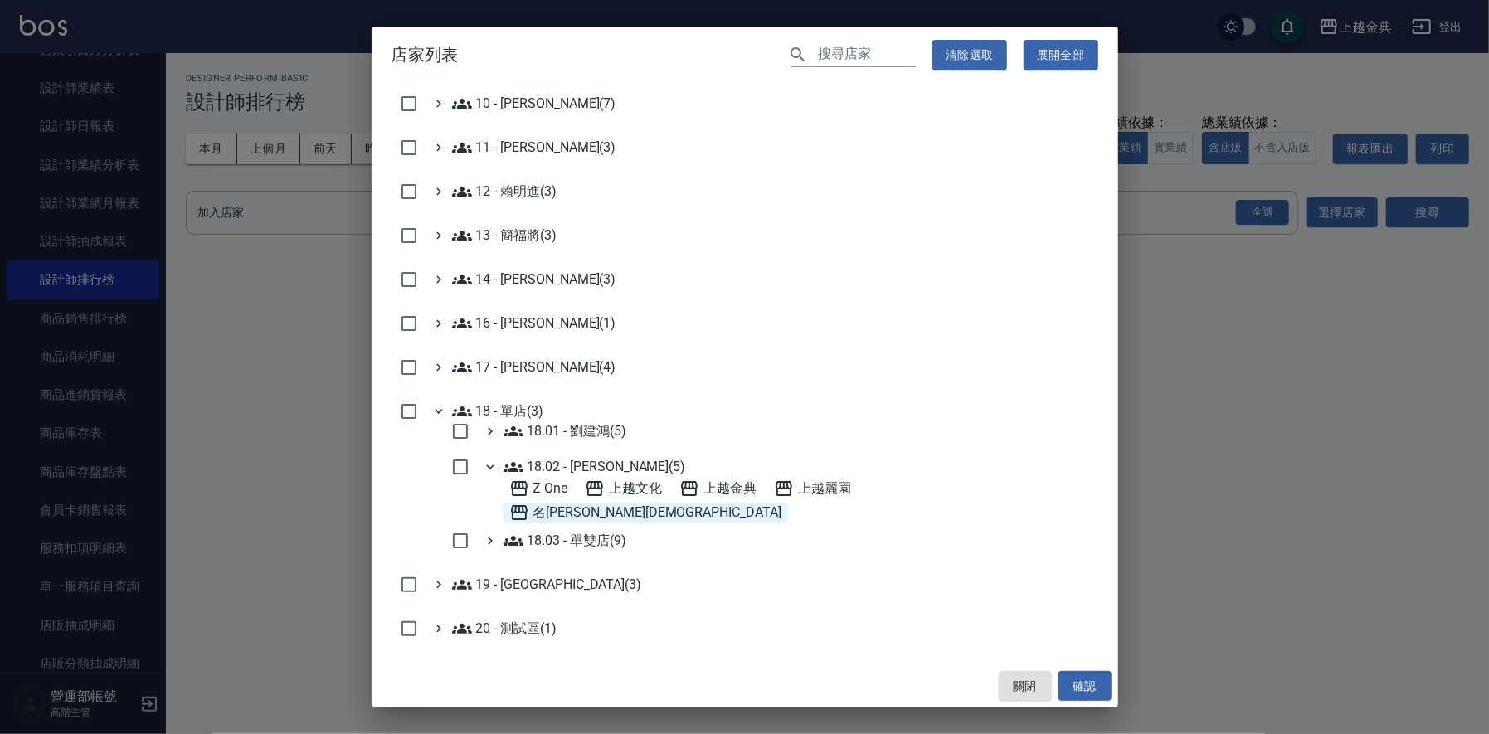
click at [782, 503] on span "名[PERSON_NAME][DEMOGRAPHIC_DATA]" at bounding box center [645, 513] width 272 height 20
click at [1085, 677] on button "確認" at bounding box center [1085, 686] width 53 height 31
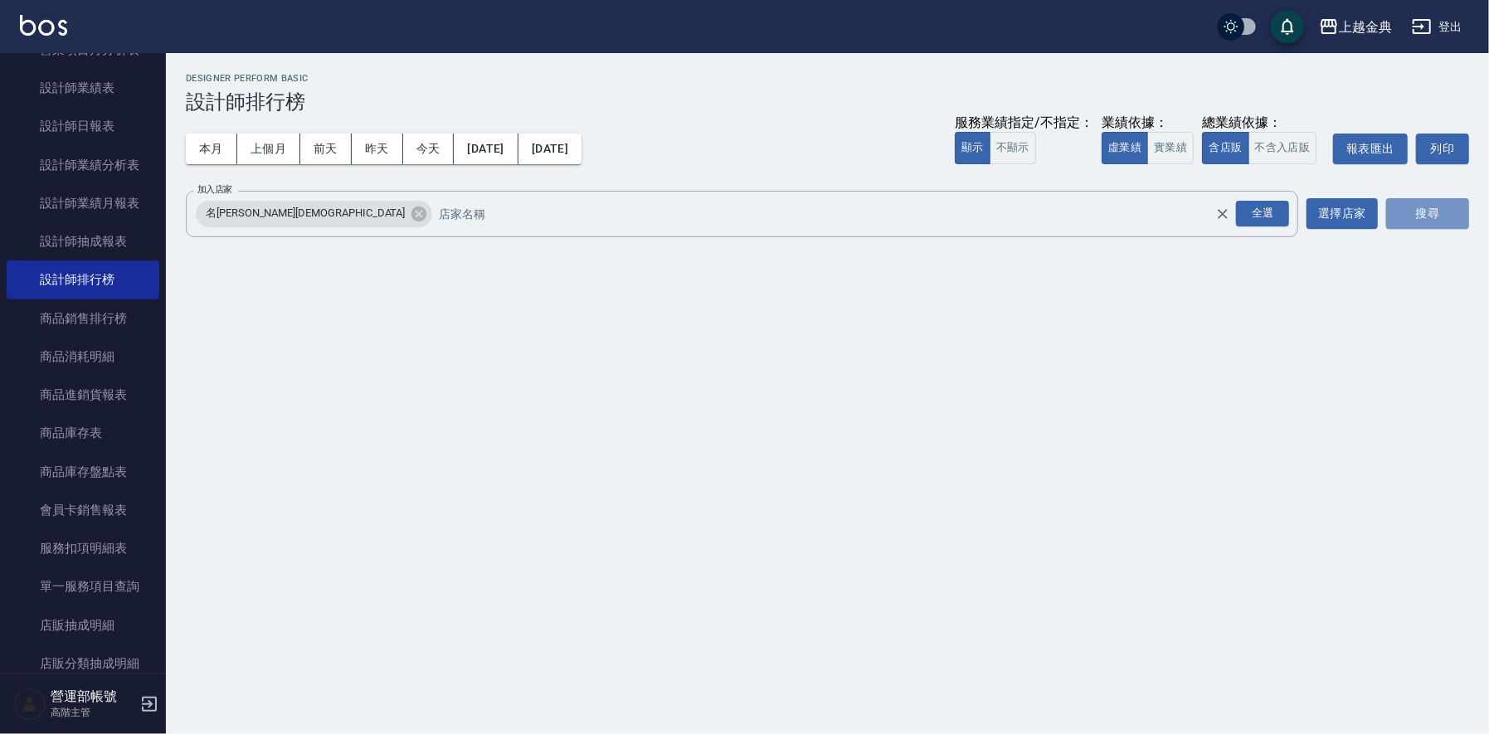
drag, startPoint x: 1429, startPoint y: 214, endPoint x: 1315, endPoint y: 236, distance: 115.7
click at [1429, 216] on button "搜尋" at bounding box center [1428, 213] width 83 height 31
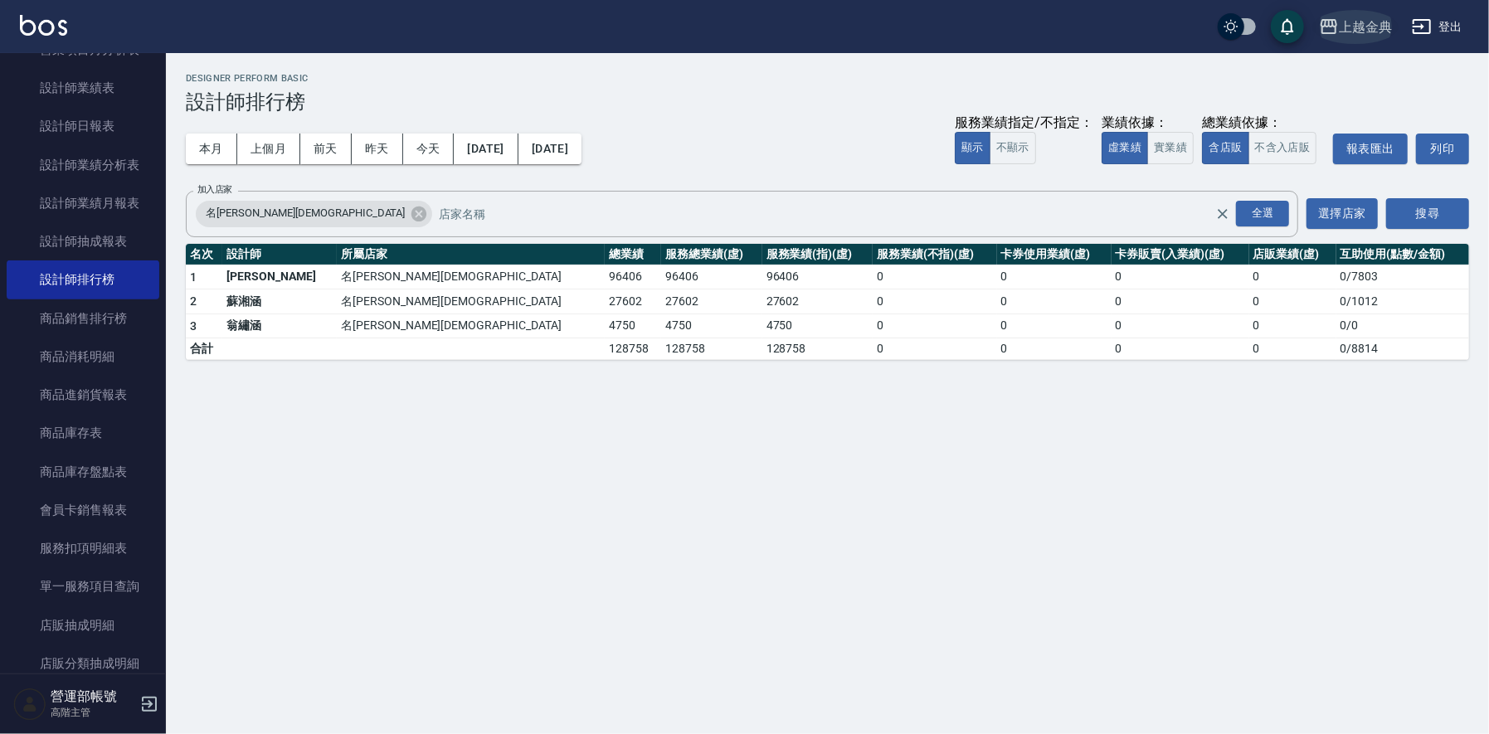
click at [1378, 24] on div "上越金典" at bounding box center [1365, 27] width 53 height 21
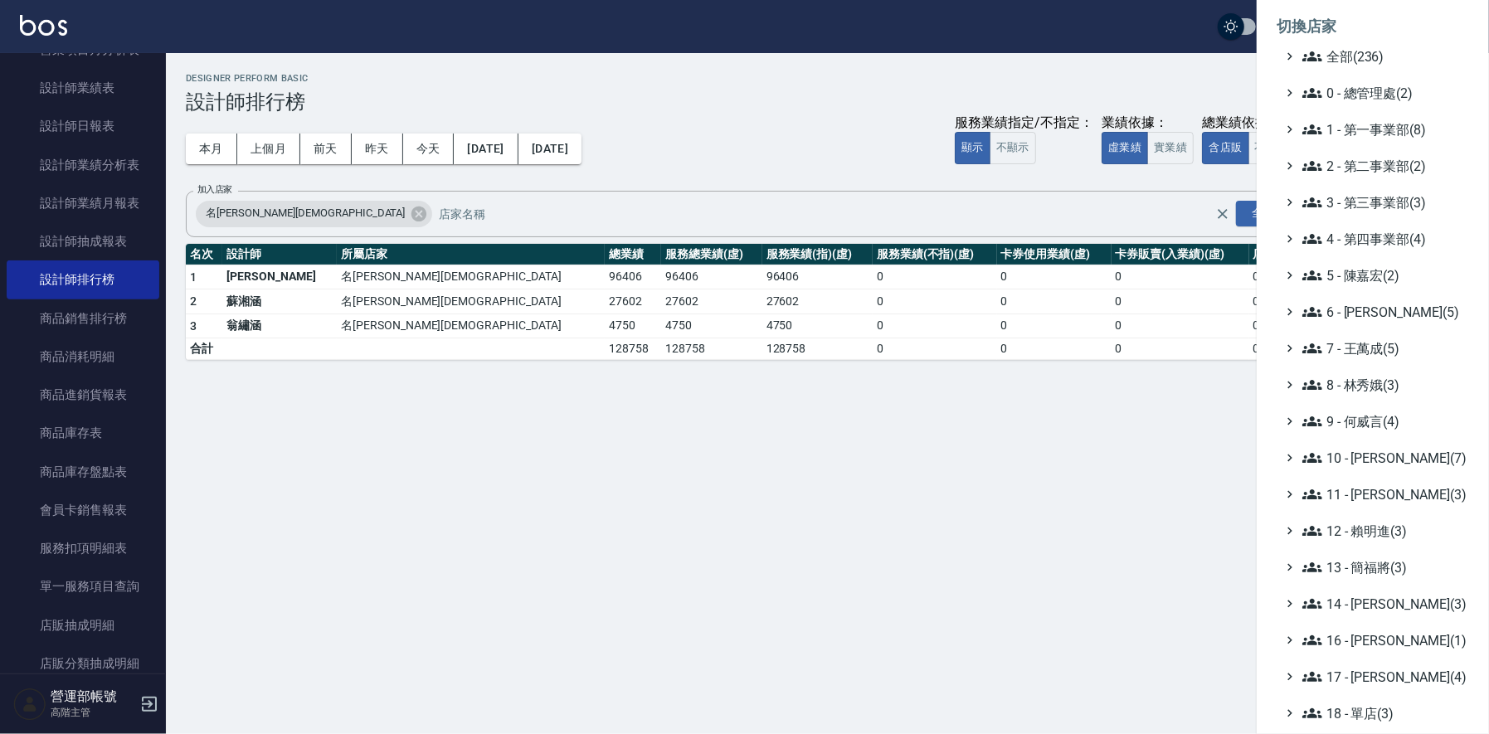
scroll to position [178, 0]
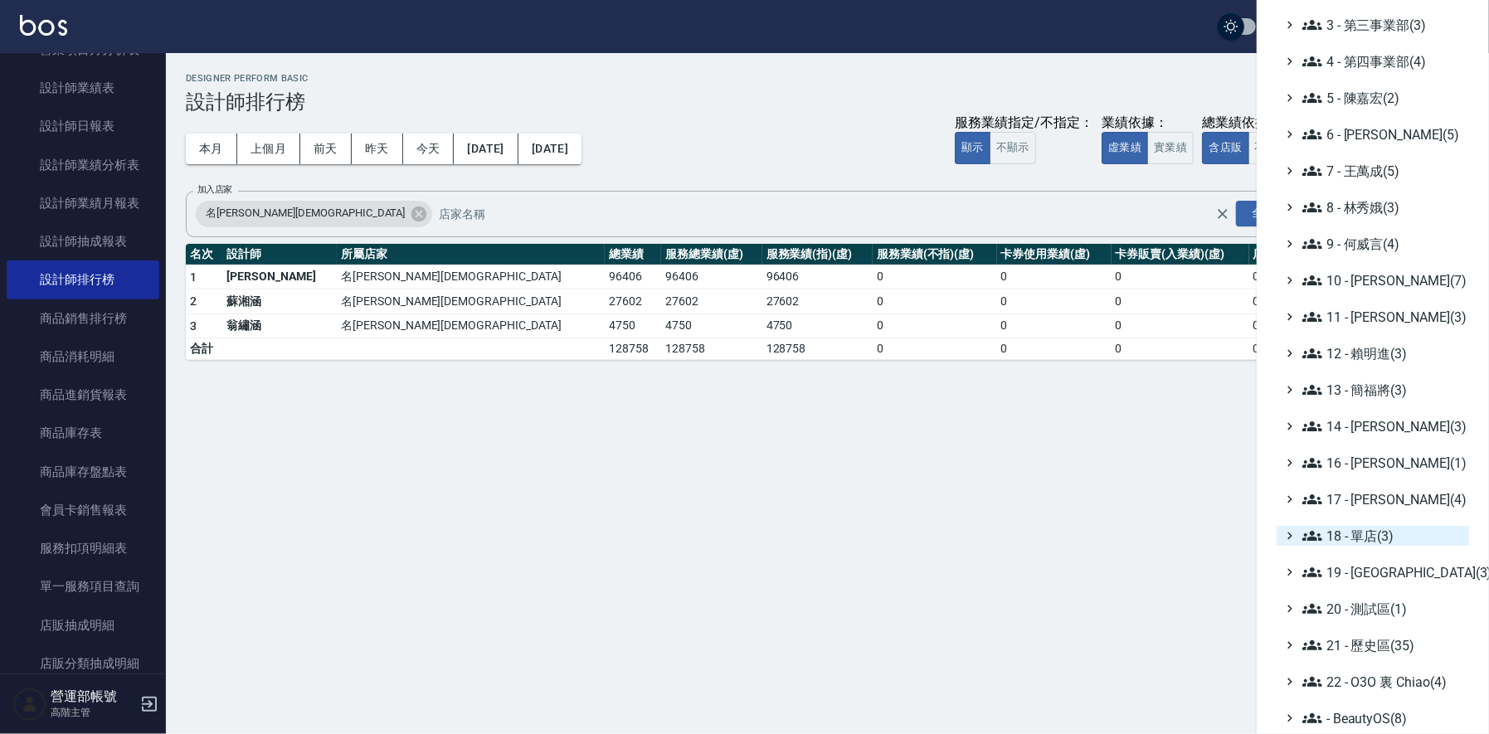
click at [1362, 529] on span "18 - 單店(3)" at bounding box center [1383, 536] width 160 height 20
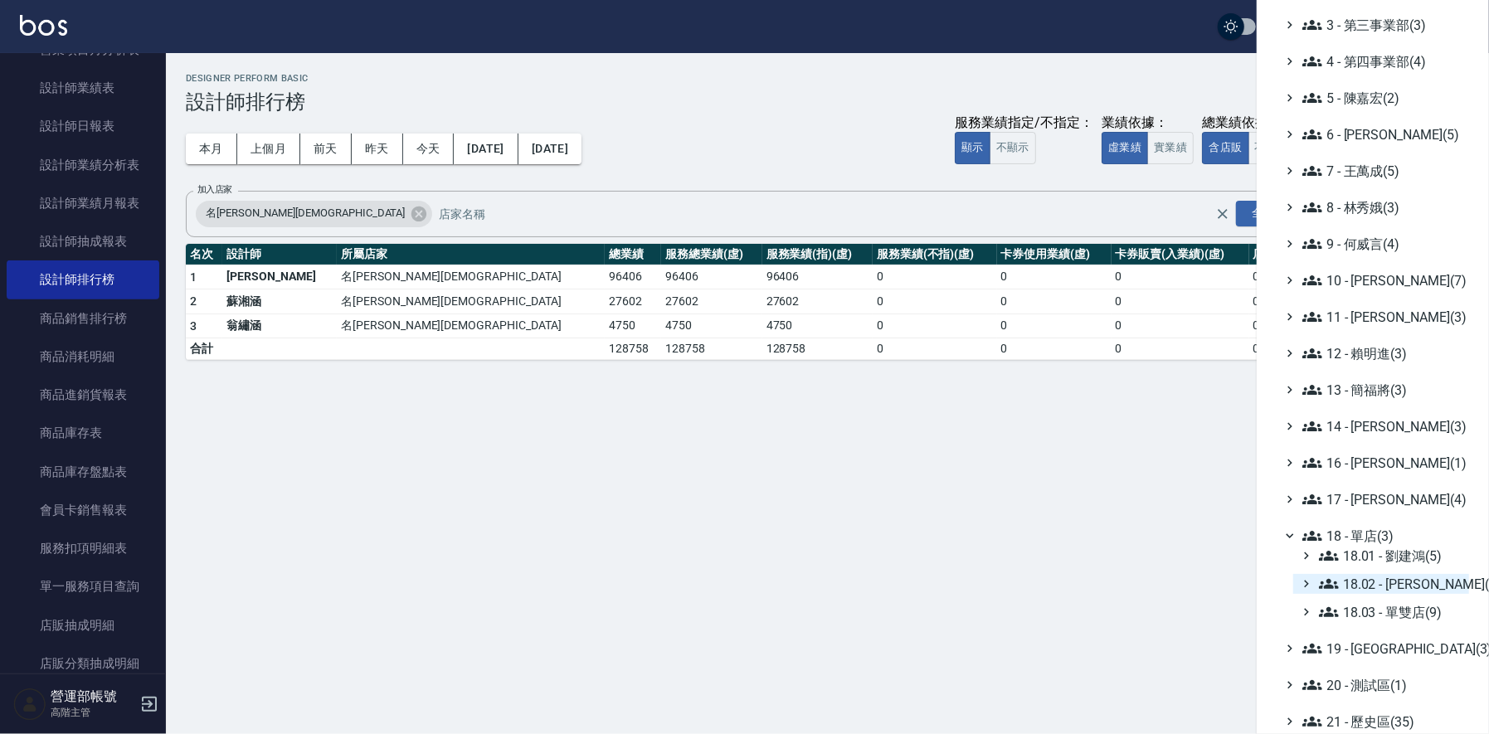
click at [1398, 589] on span "18.02 - 楊秉樺(5)" at bounding box center [1391, 584] width 144 height 20
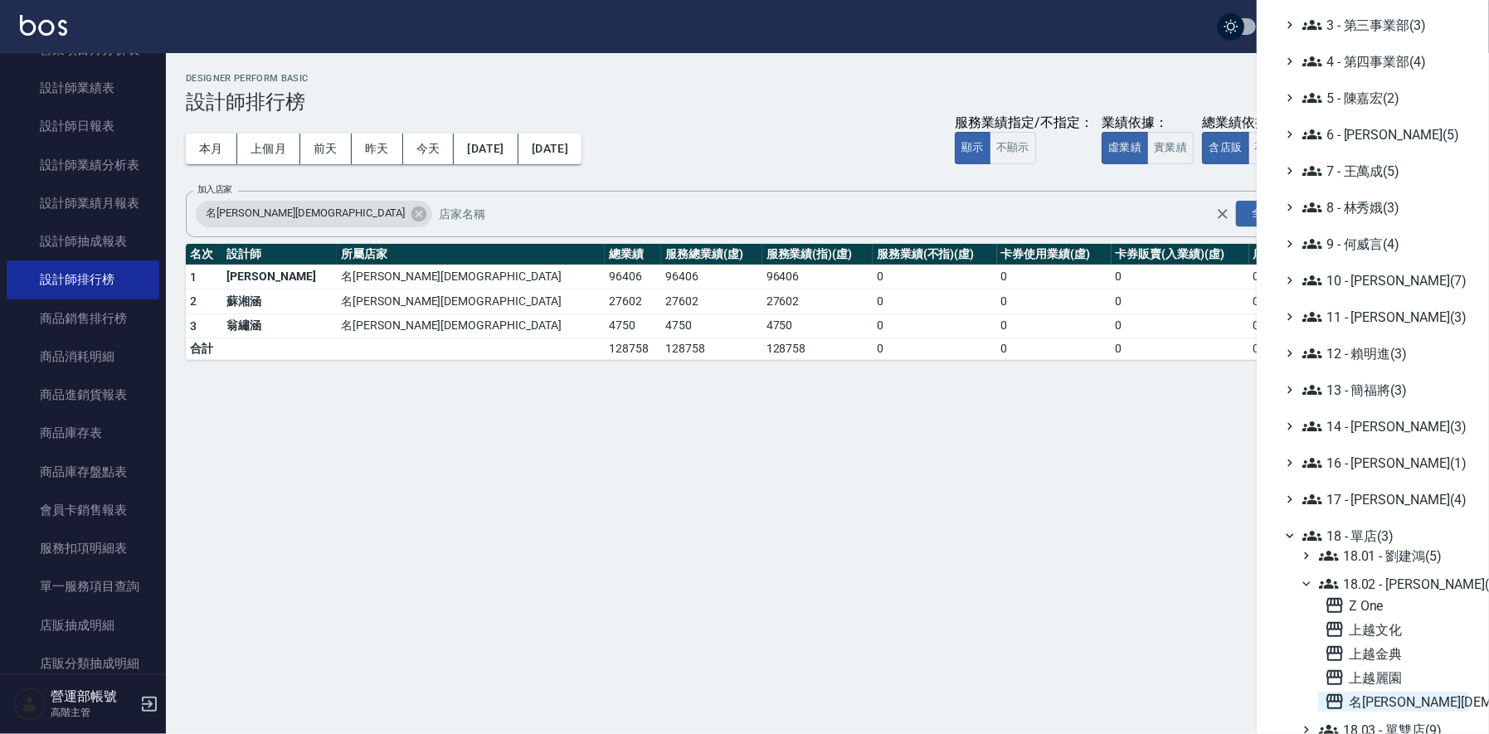
click at [1377, 700] on span "名[PERSON_NAME][DEMOGRAPHIC_DATA]" at bounding box center [1394, 702] width 138 height 20
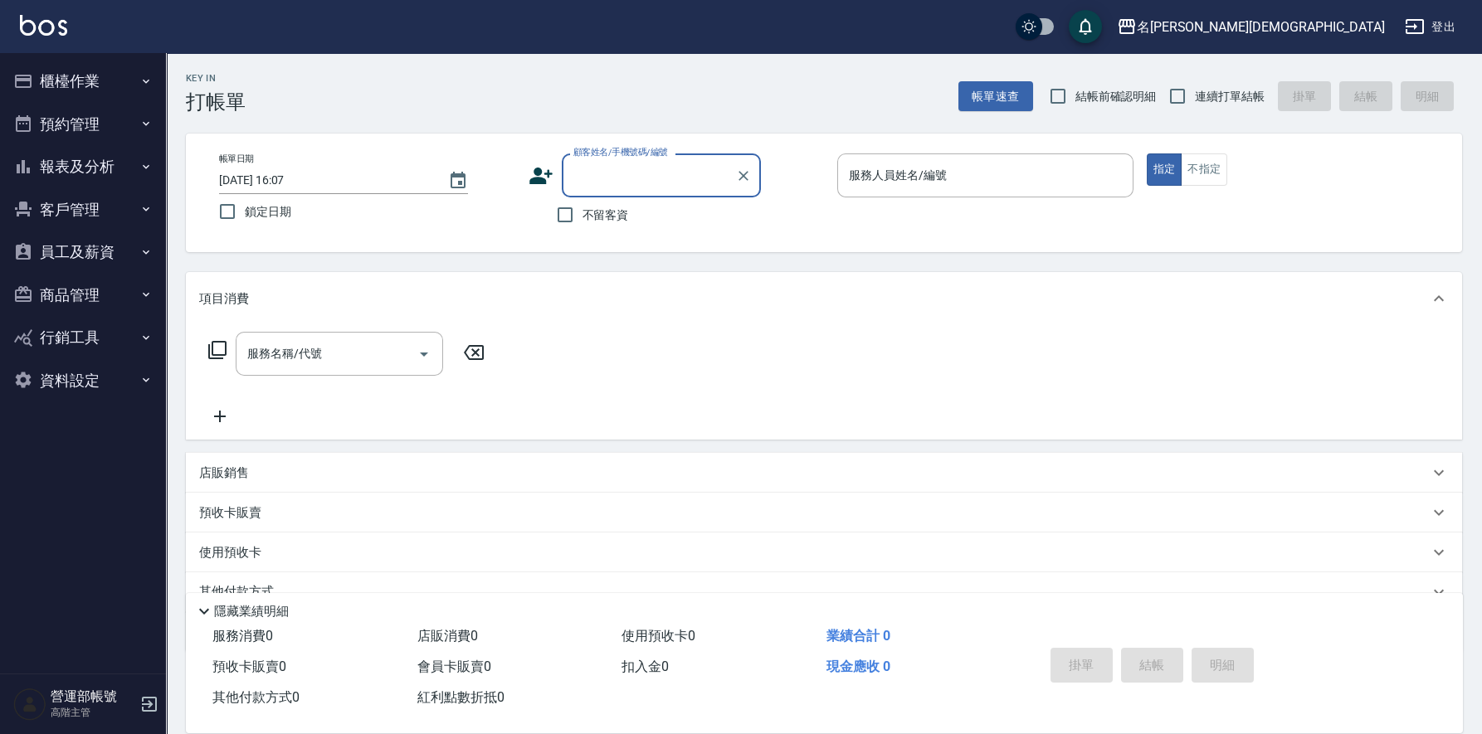
click at [107, 158] on button "報表及分析" at bounding box center [83, 166] width 153 height 43
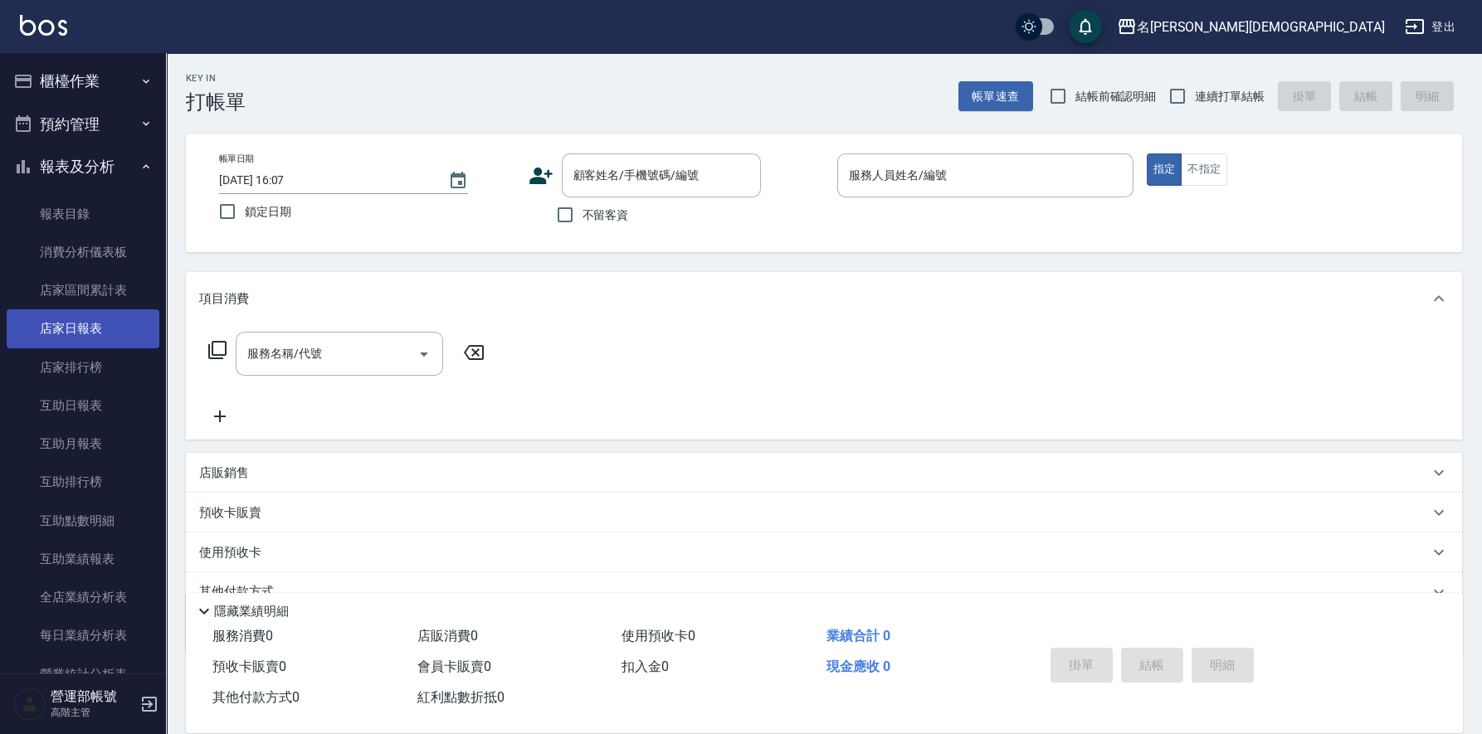
click at [84, 324] on link "店家日報表" at bounding box center [83, 329] width 153 height 38
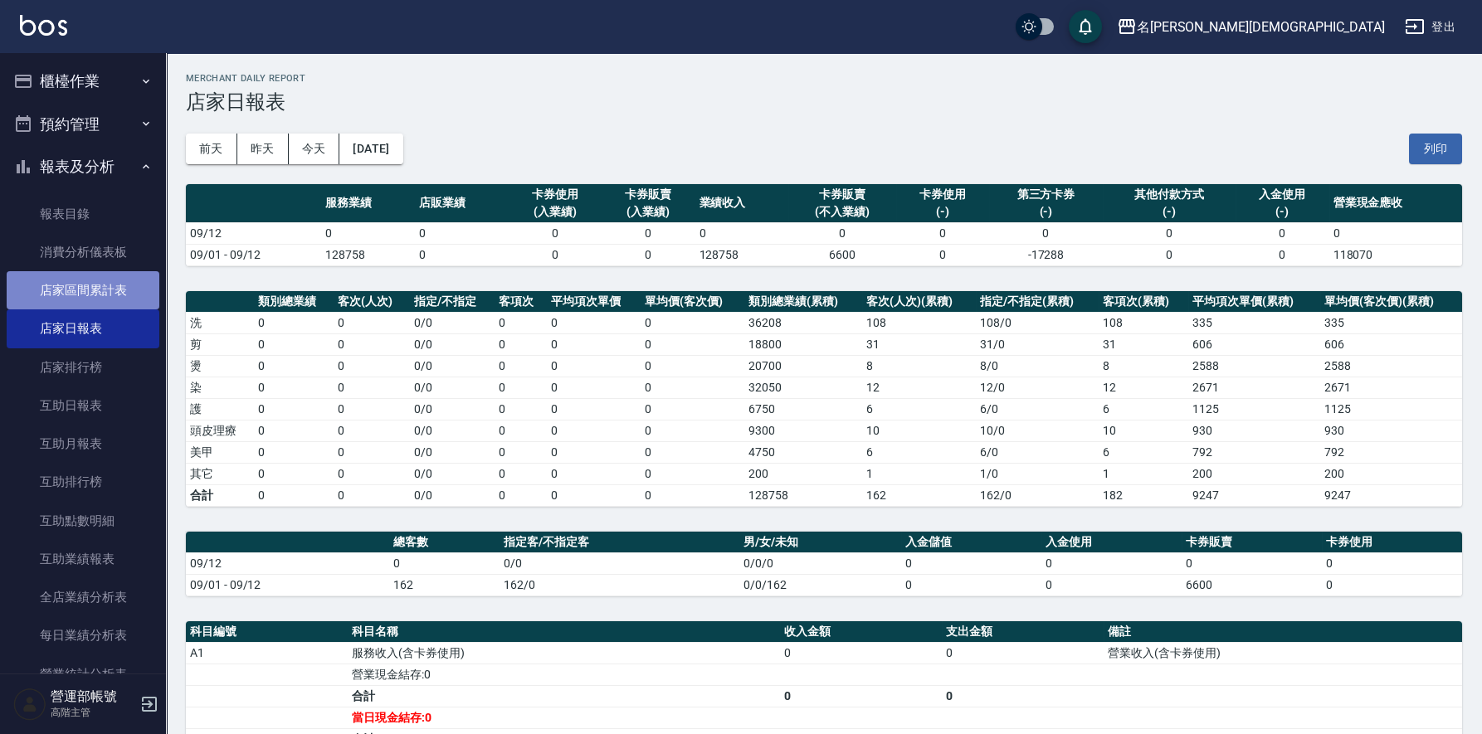
click at [115, 286] on link "店家區間累計表" at bounding box center [83, 290] width 153 height 38
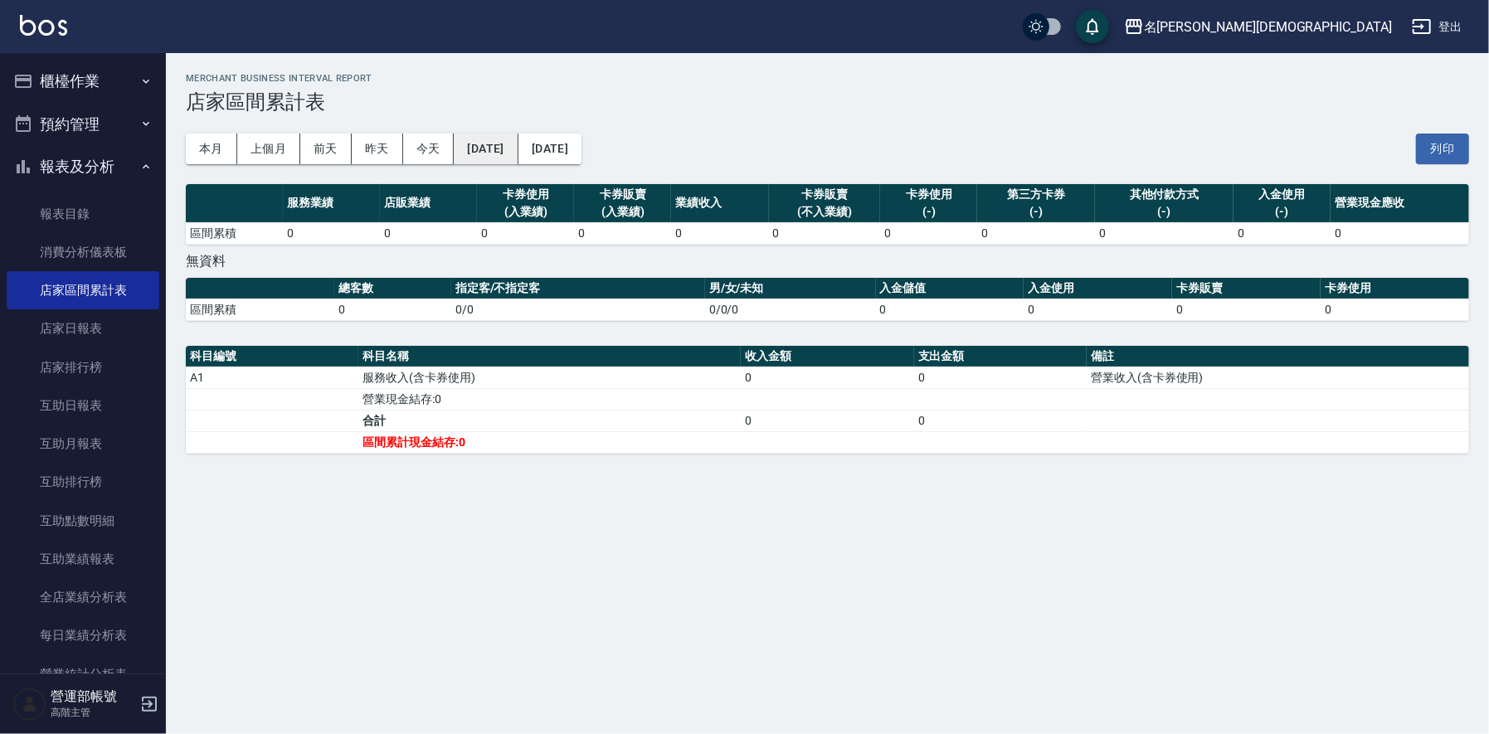
click at [503, 148] on button "[DATE]" at bounding box center [486, 149] width 64 height 31
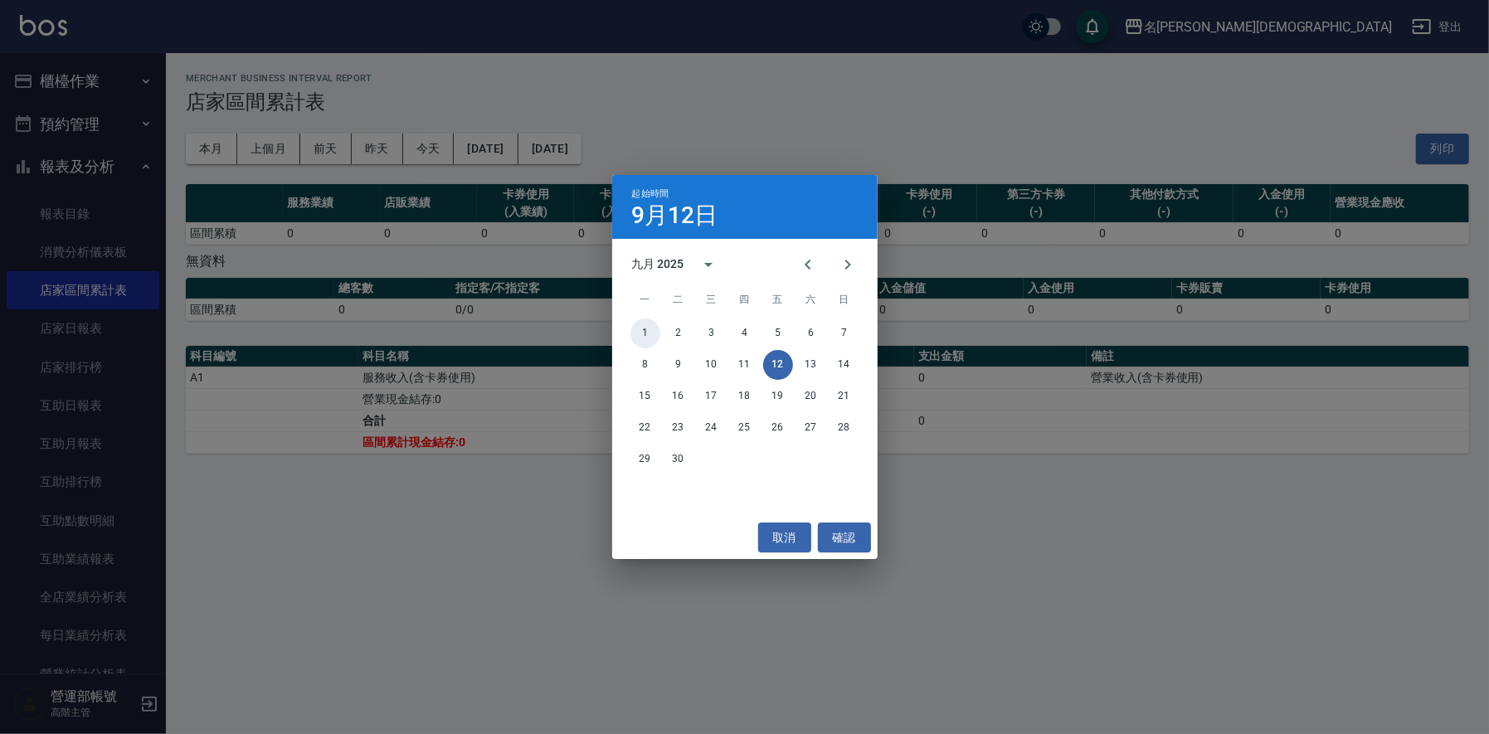
click at [650, 329] on button "1" at bounding box center [646, 334] width 30 height 30
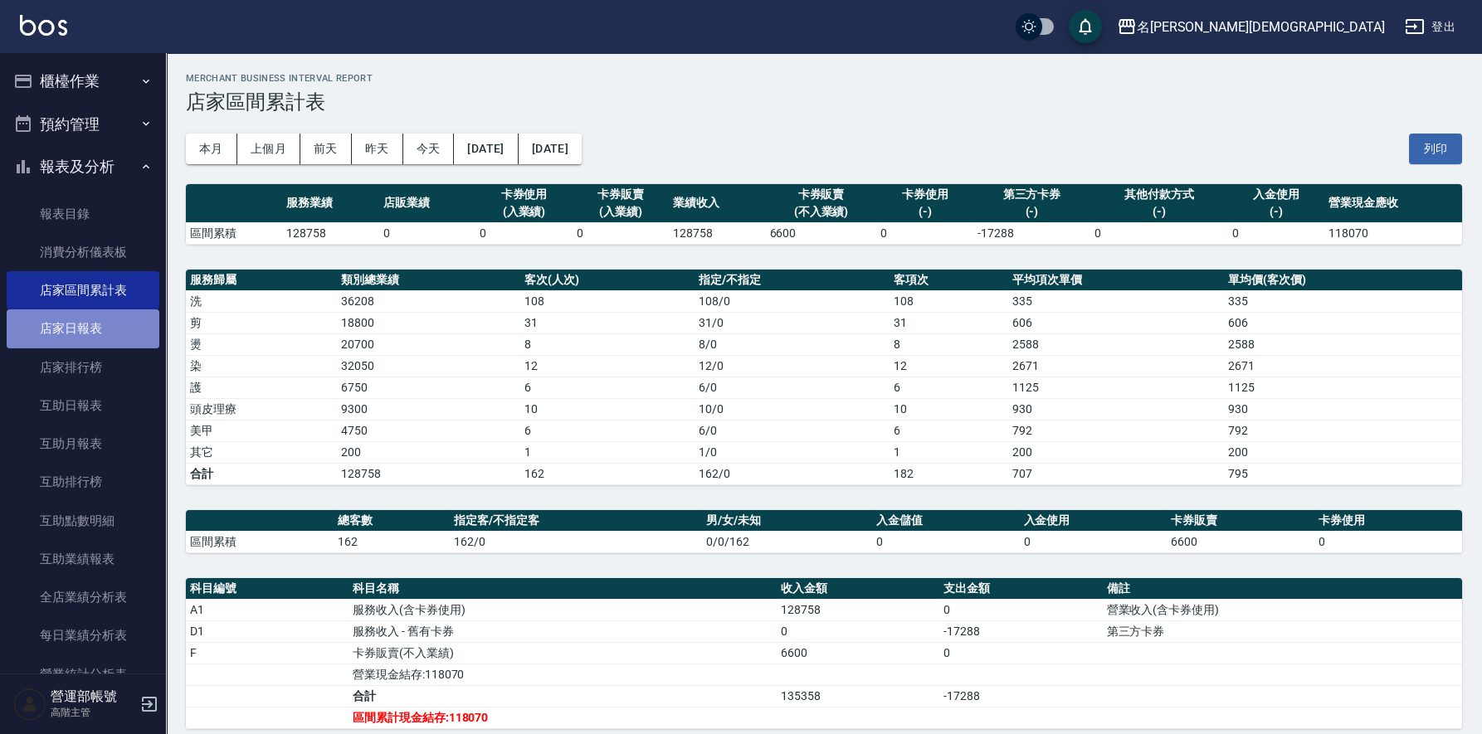
click at [89, 329] on link "店家日報表" at bounding box center [83, 329] width 153 height 38
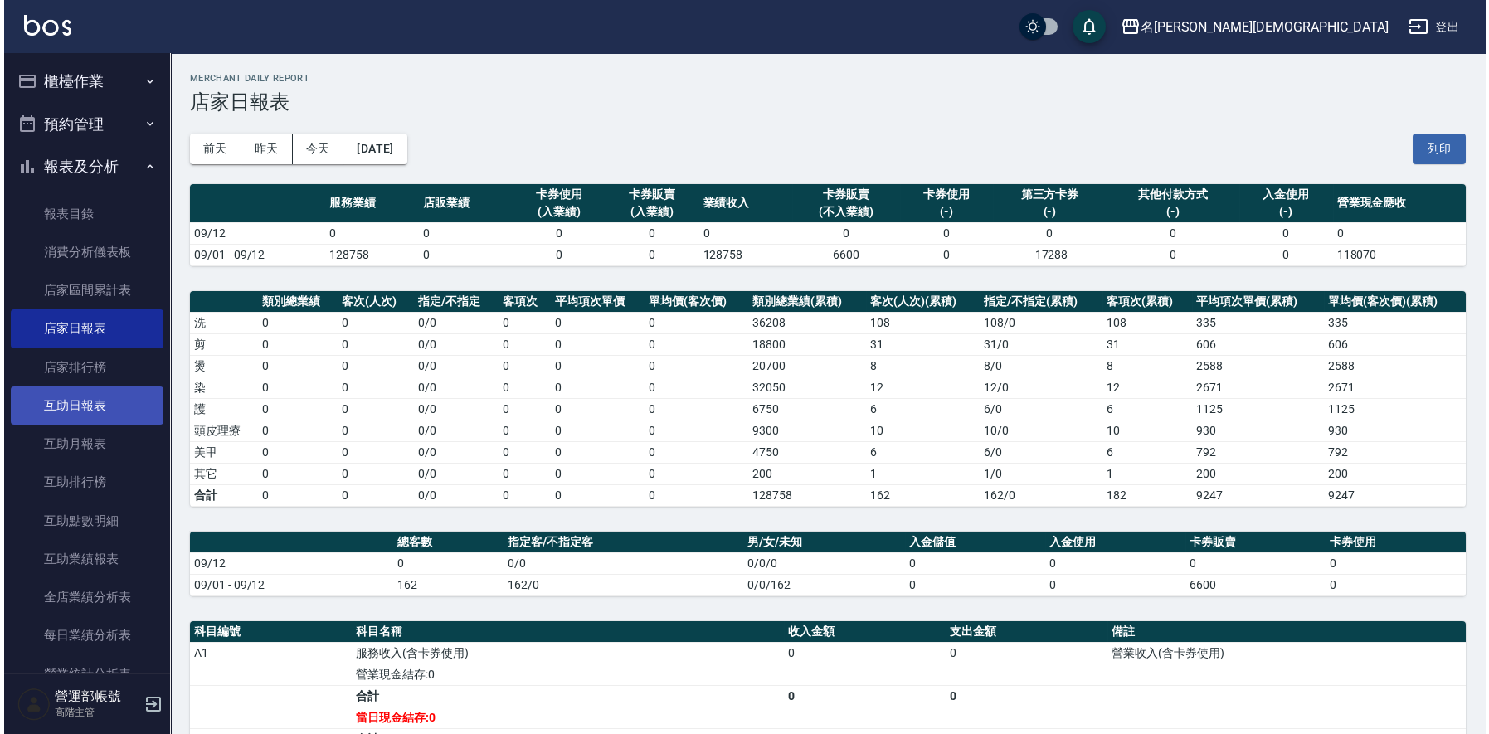
scroll to position [82, 0]
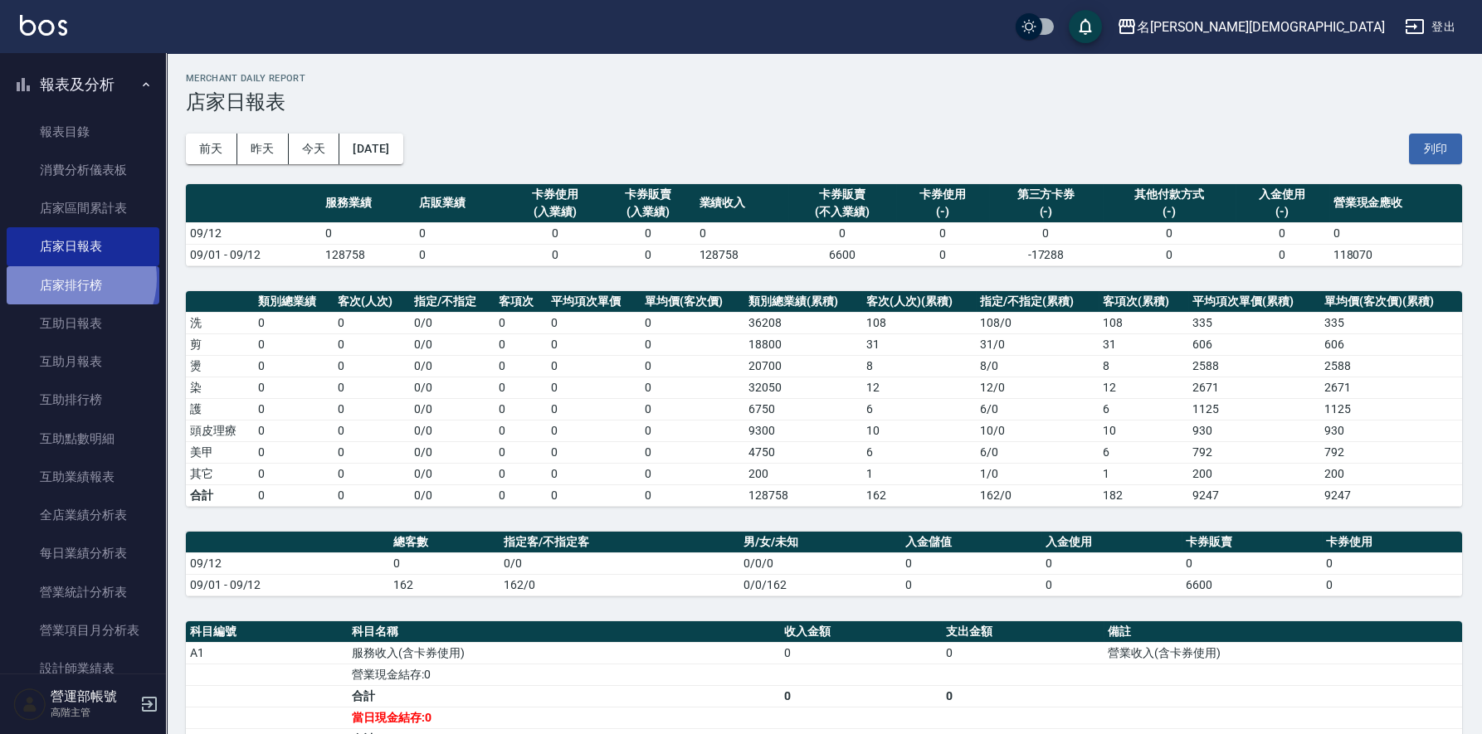
click at [70, 277] on link "店家排行榜" at bounding box center [83, 285] width 153 height 38
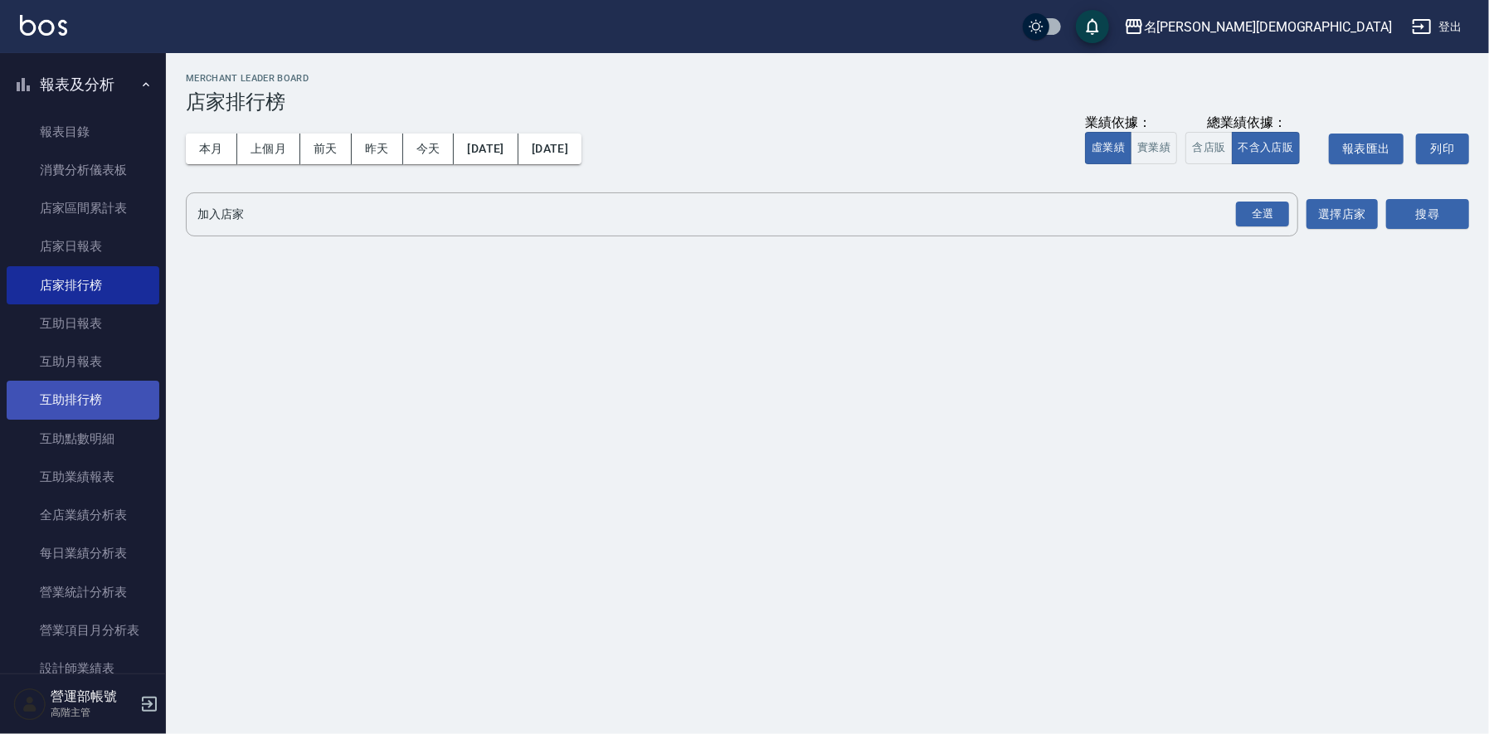
scroll to position [249, 0]
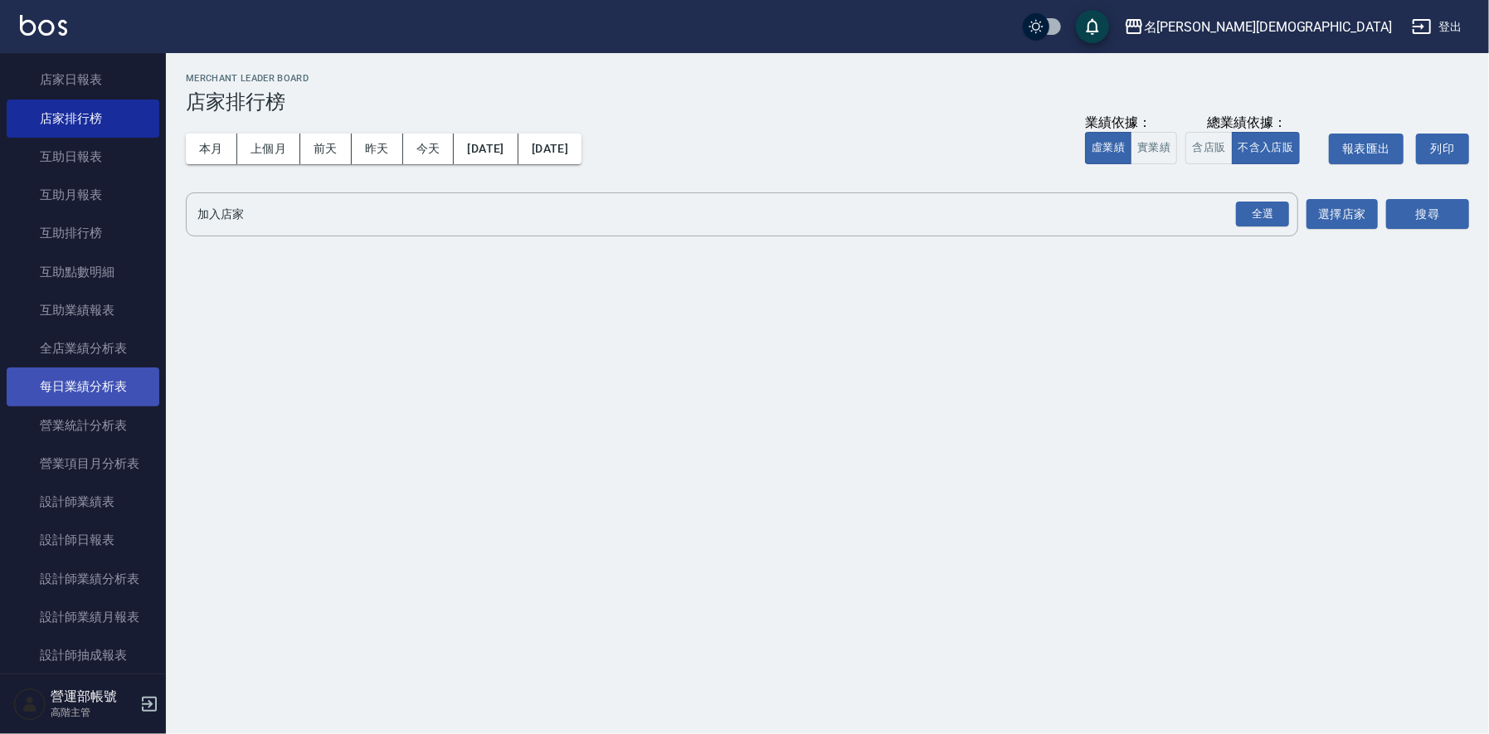
click at [110, 388] on link "每日業績分析表" at bounding box center [83, 387] width 153 height 38
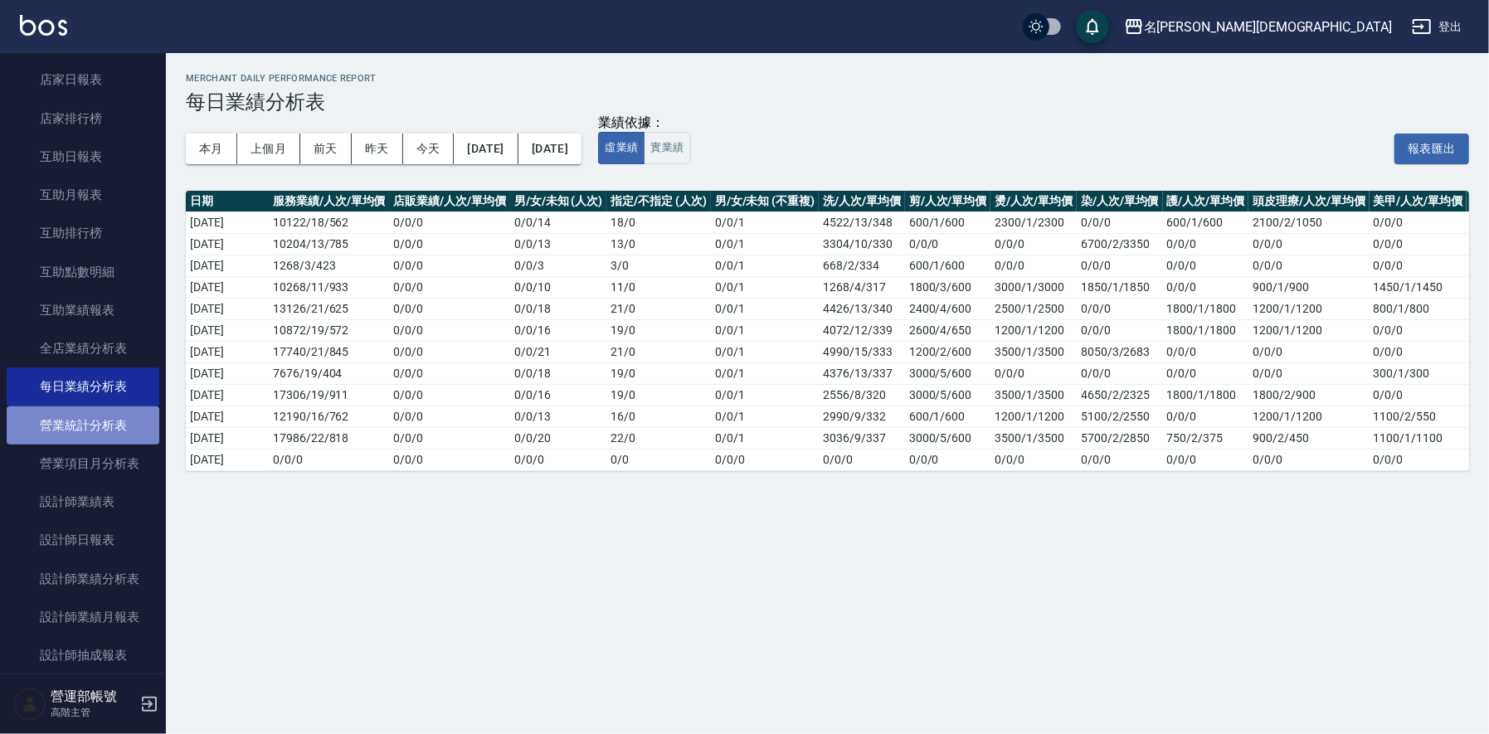
click at [109, 425] on link "營業統計分析表" at bounding box center [83, 426] width 153 height 38
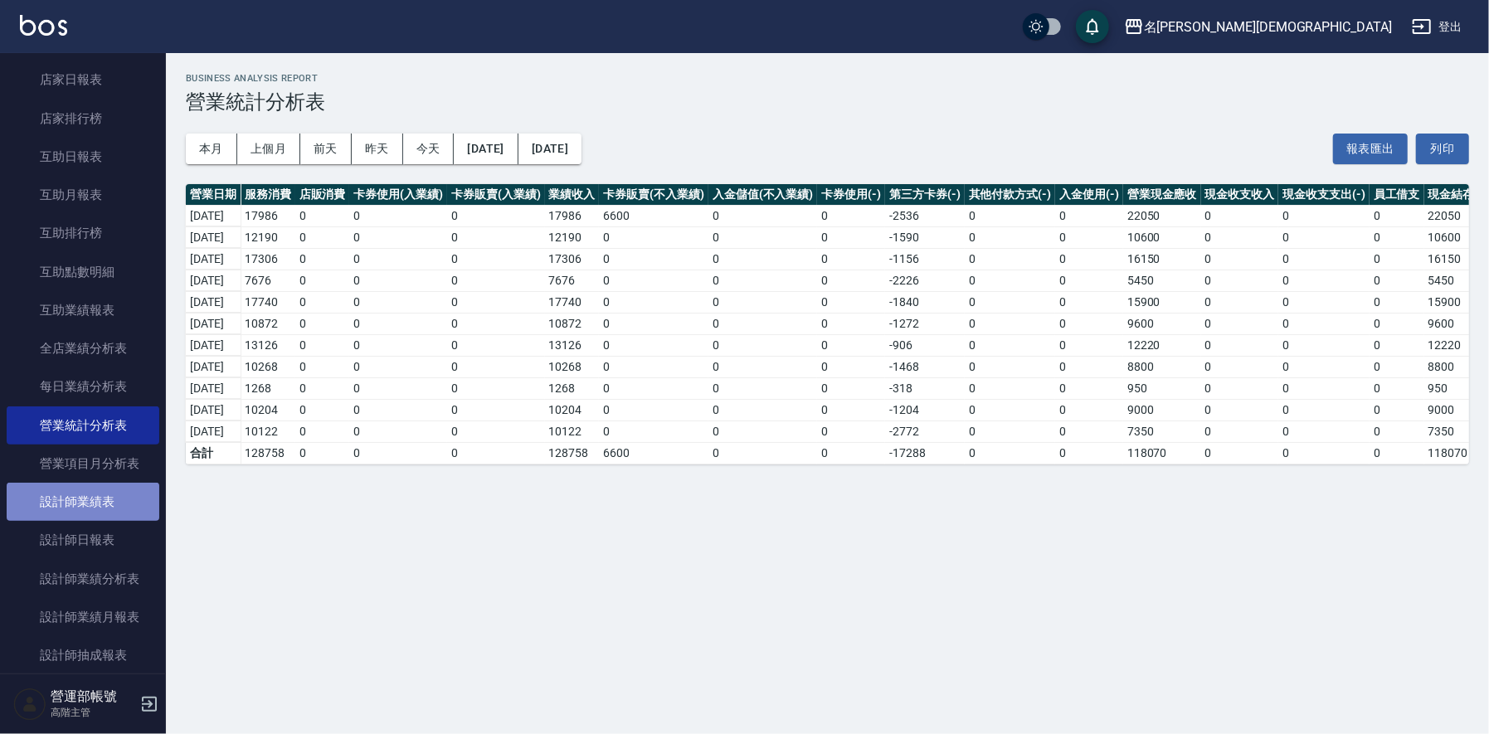
click at [87, 502] on link "設計師業績表" at bounding box center [83, 502] width 153 height 38
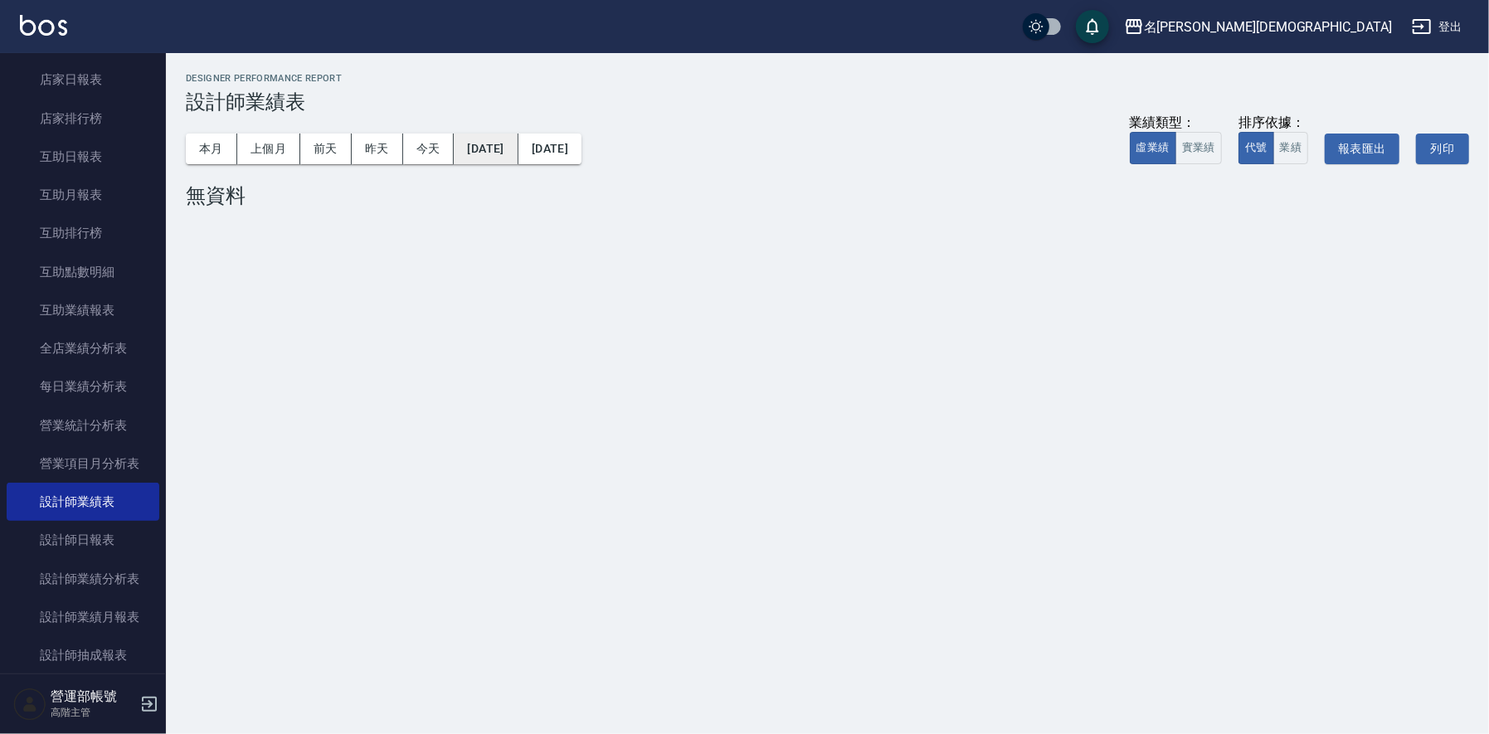
click at [505, 146] on button "[DATE]" at bounding box center [486, 149] width 64 height 31
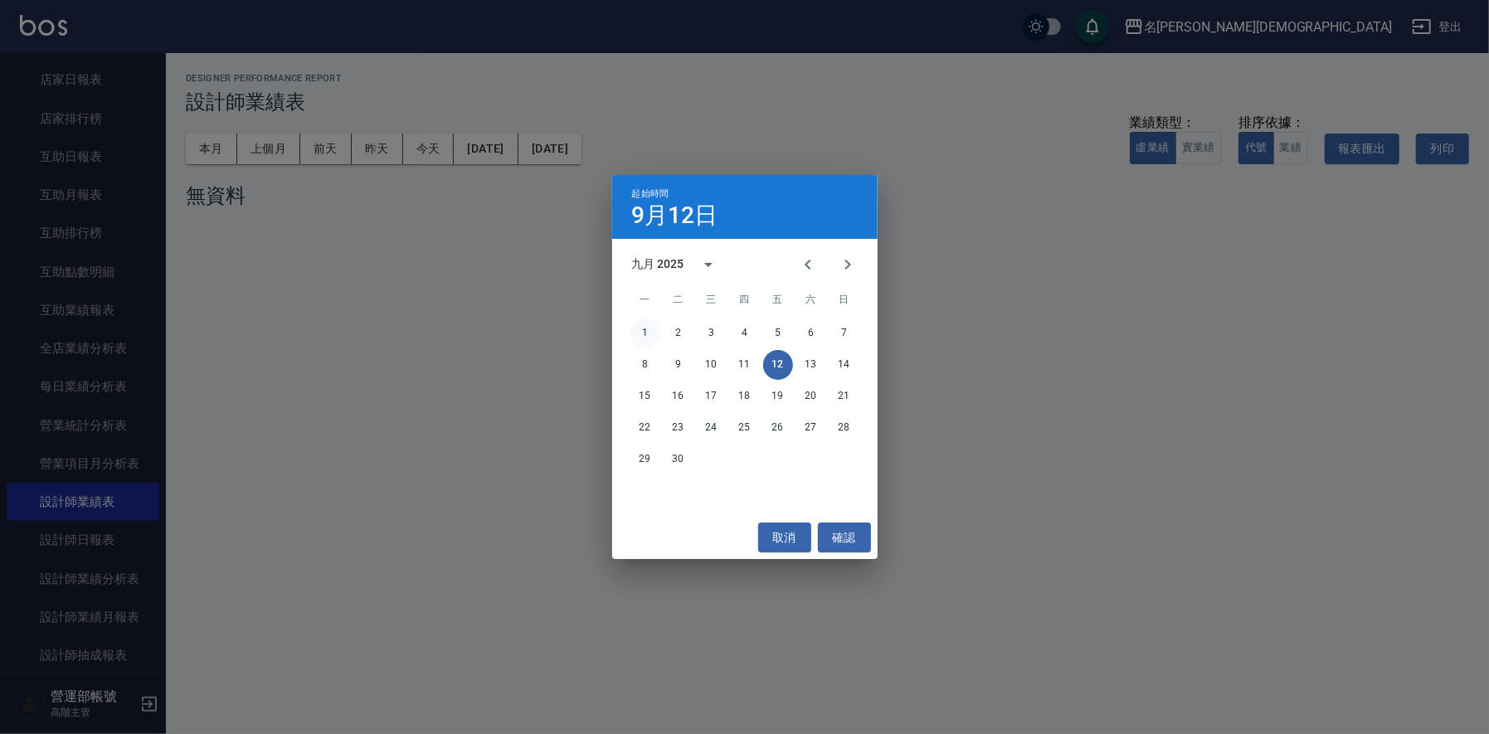
click at [646, 330] on button "1" at bounding box center [646, 334] width 30 height 30
